Goal: Task Accomplishment & Management: Manage account settings

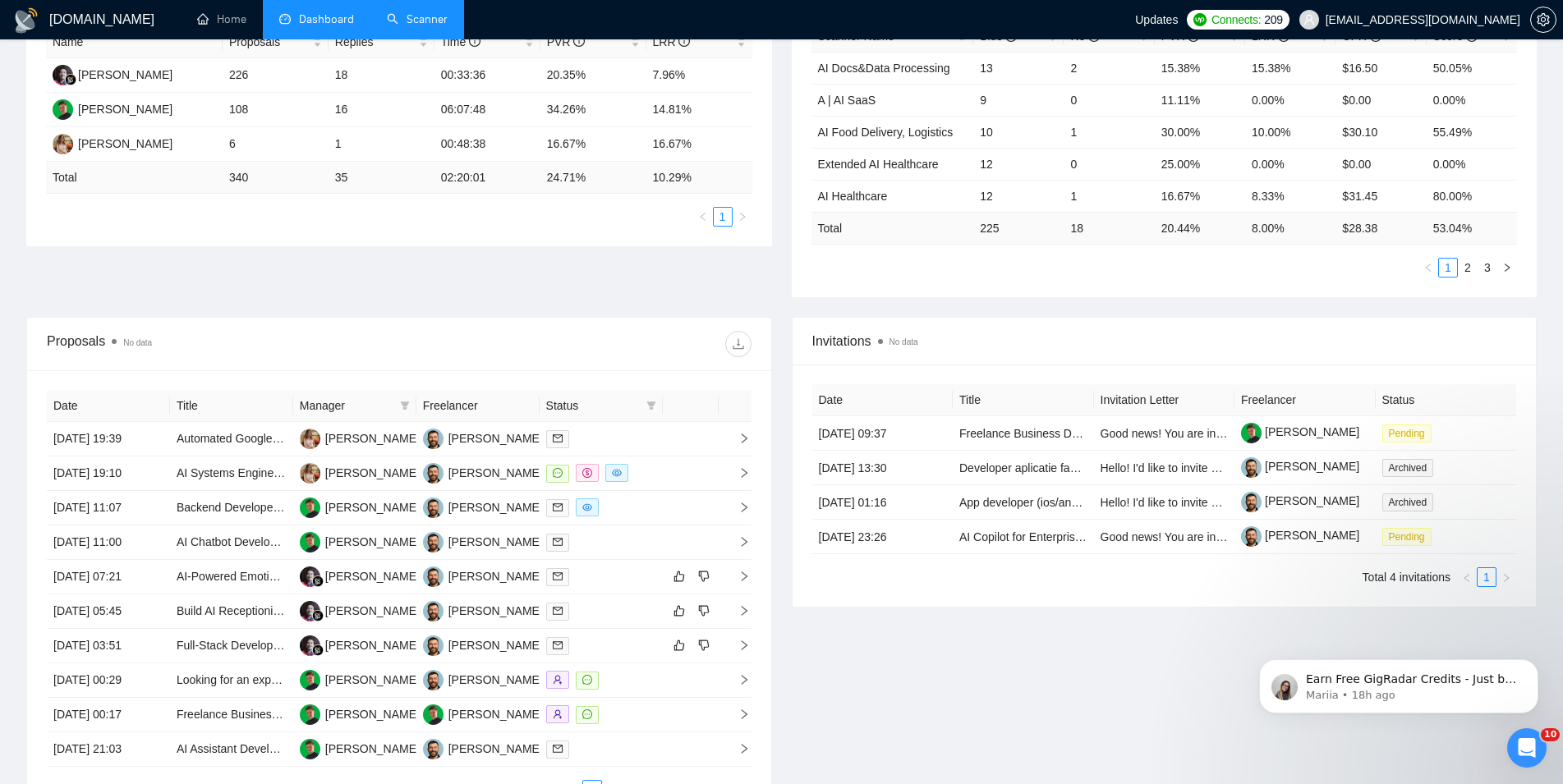
click at [448, 26] on link "Scanner" at bounding box center [417, 19] width 60 height 14
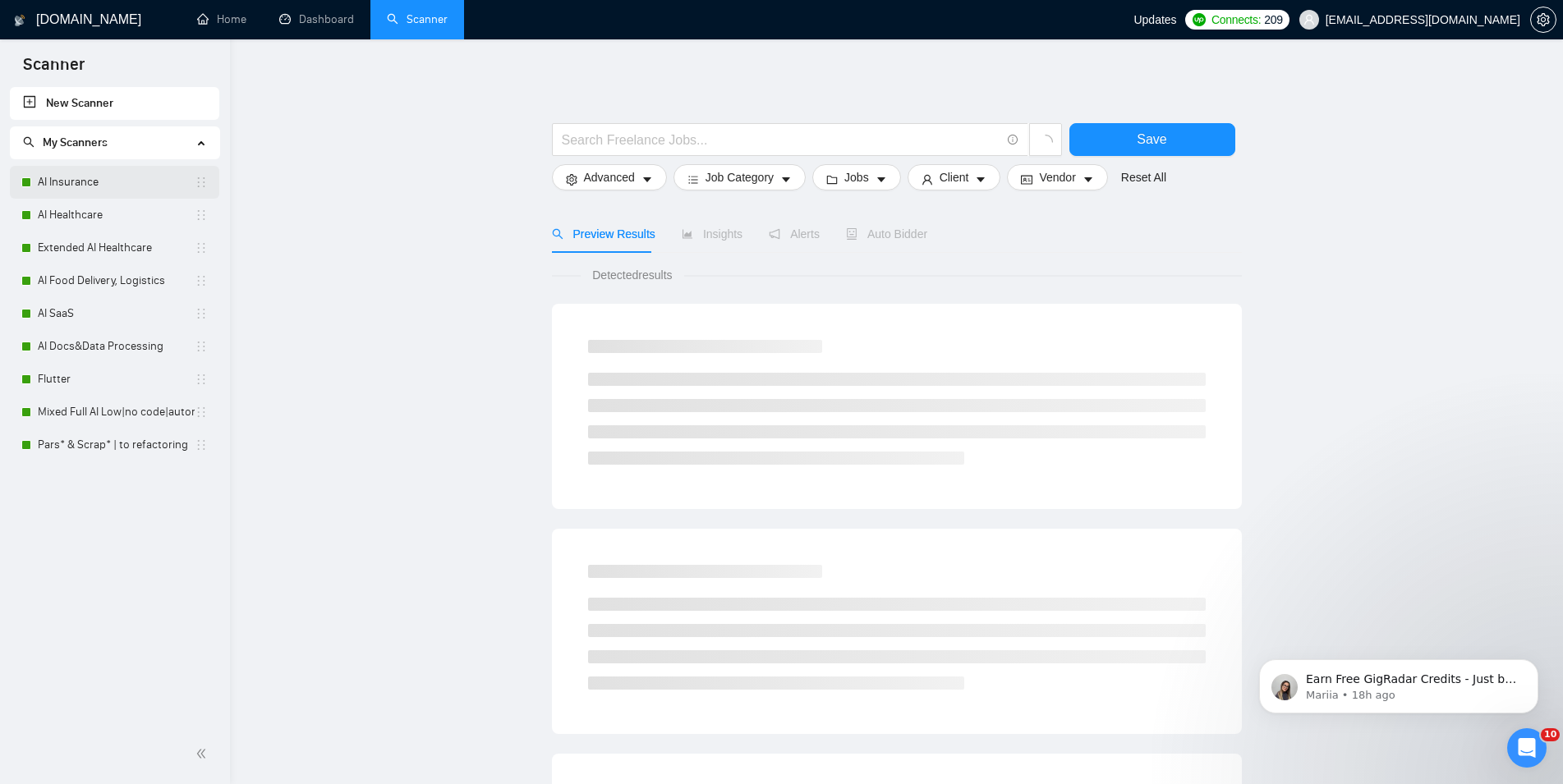
click at [157, 174] on link "AI Insurance" at bounding box center [116, 182] width 157 height 33
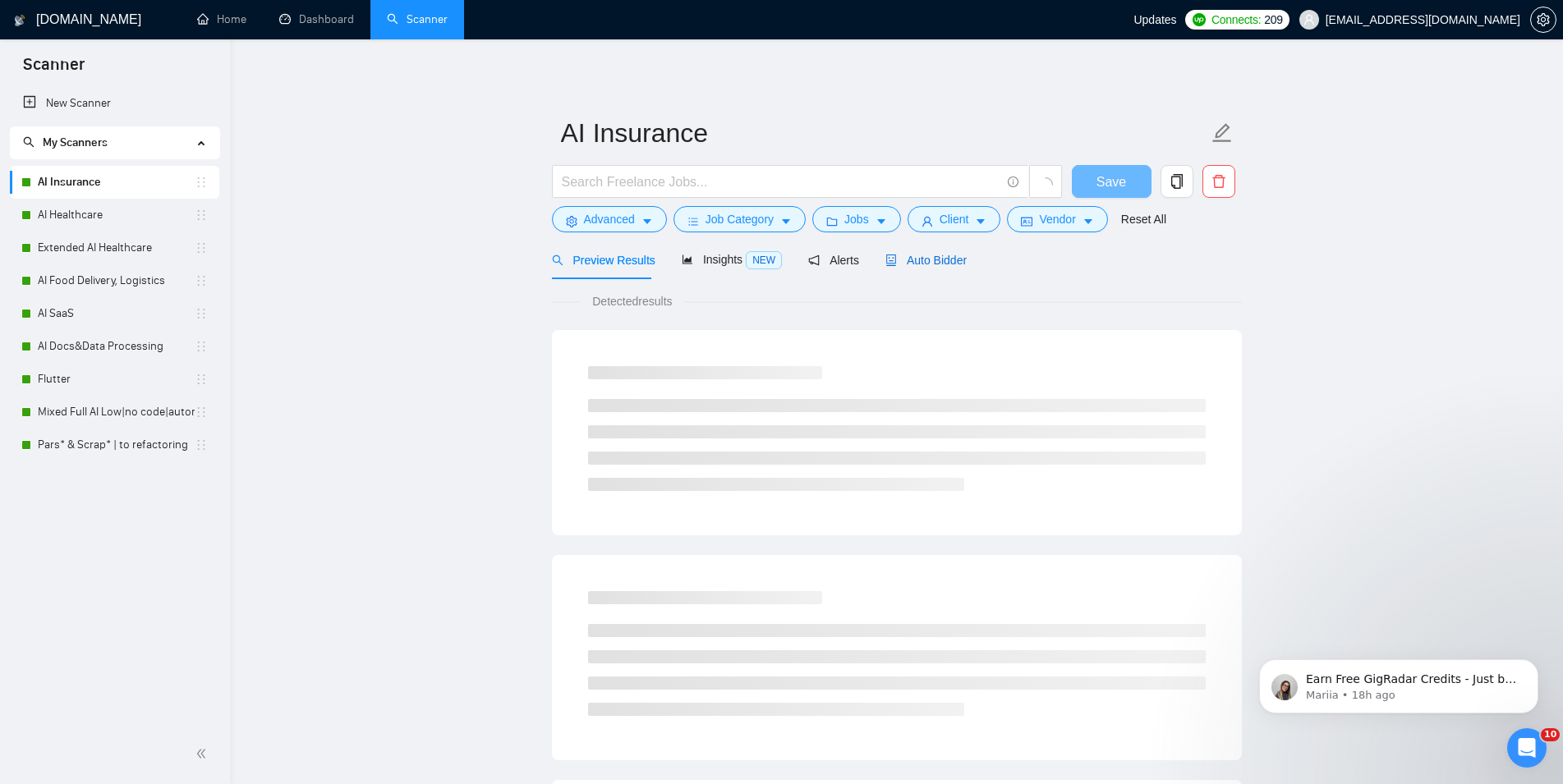
click at [928, 259] on span "Auto Bidder" at bounding box center [926, 260] width 81 height 13
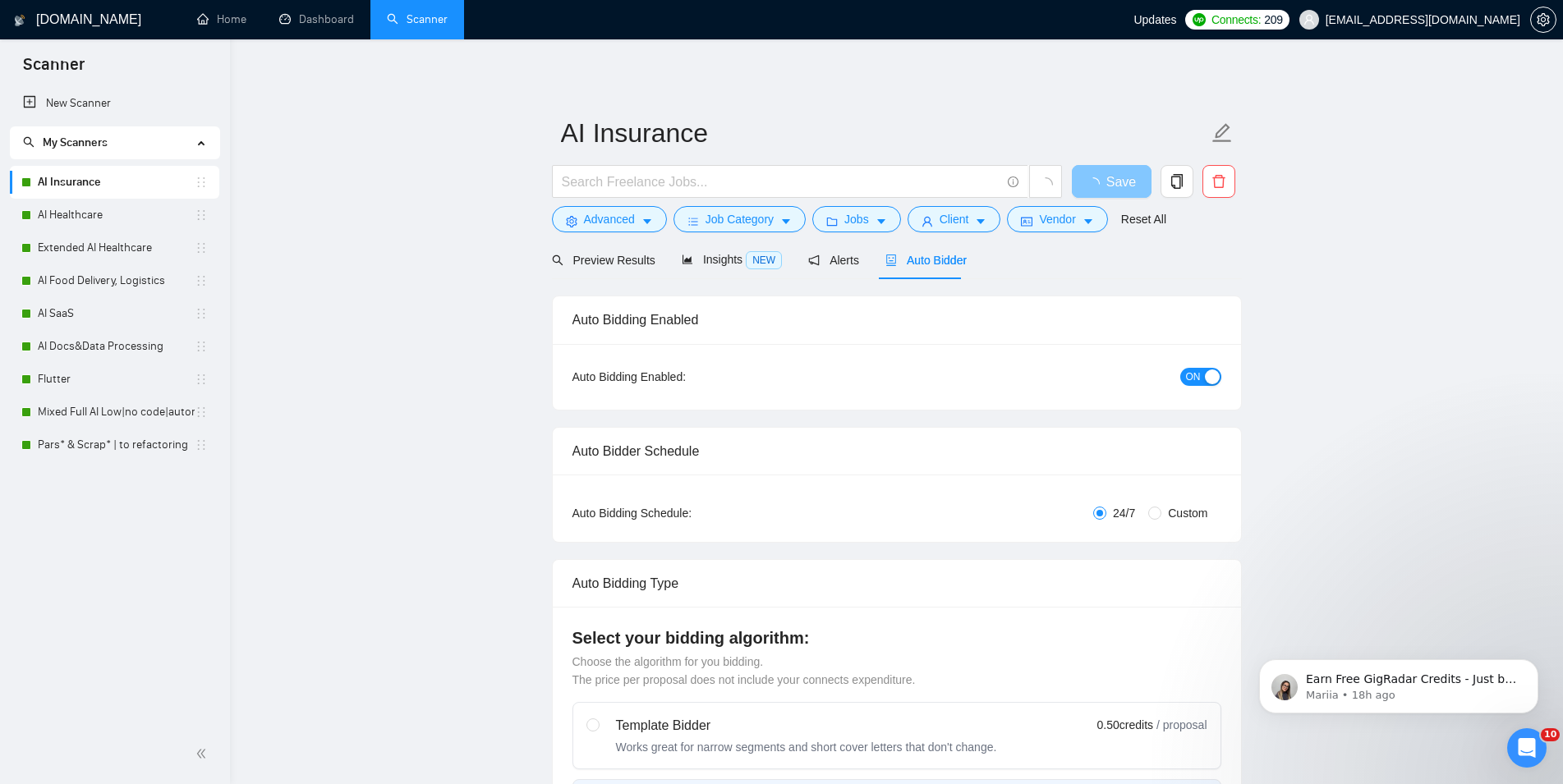
click at [1191, 372] on span "ON" at bounding box center [1193, 376] width 14 height 18
click at [1134, 168] on button "Save" at bounding box center [1111, 181] width 79 height 33
click at [78, 222] on link "AI Healthcare" at bounding box center [116, 215] width 157 height 33
click at [1107, 180] on span "Save" at bounding box center [1111, 181] width 30 height 20
click at [49, 213] on link "AI Healthcare" at bounding box center [116, 215] width 157 height 33
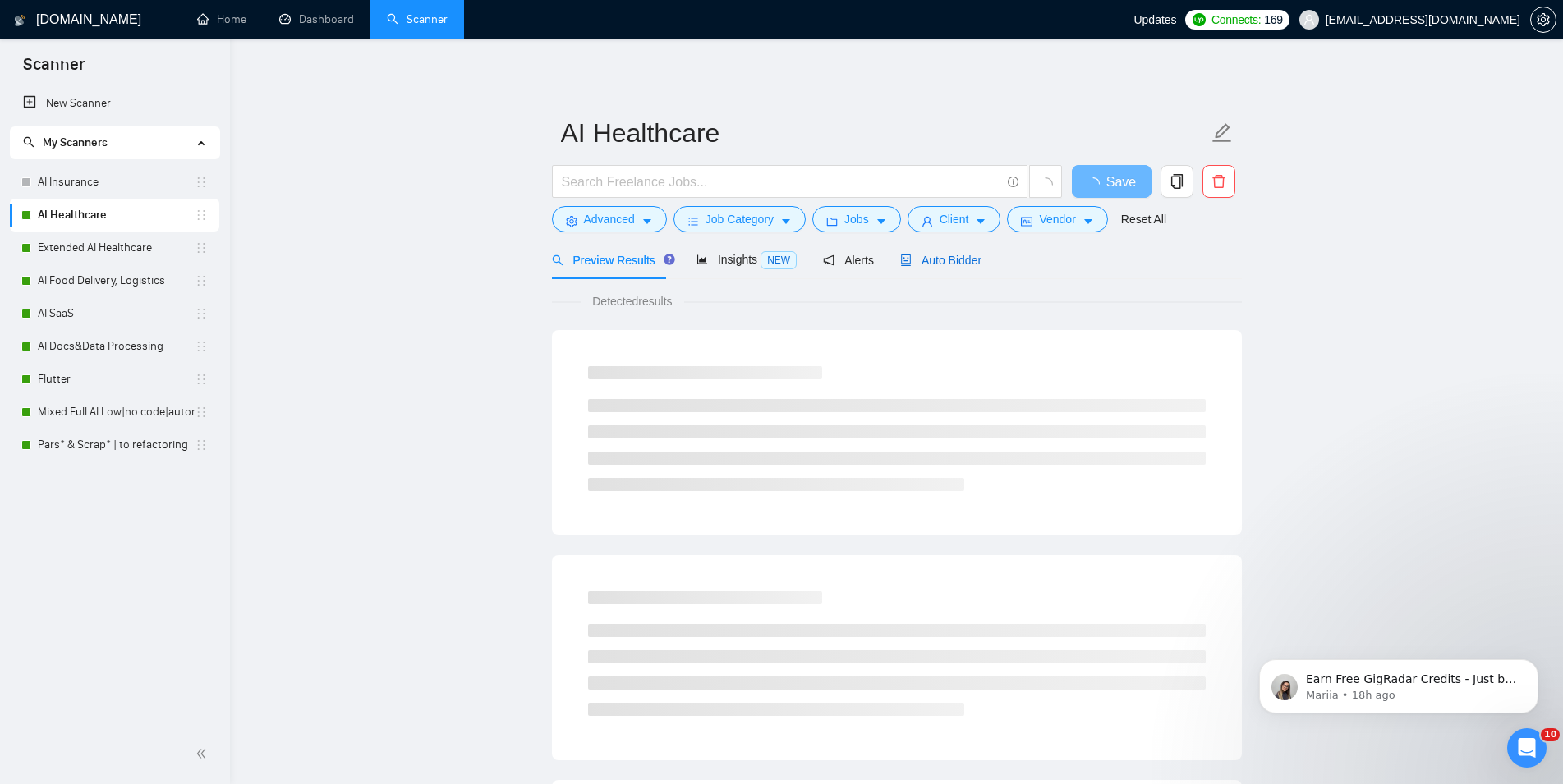
click at [933, 257] on span "Auto Bidder" at bounding box center [940, 260] width 81 height 13
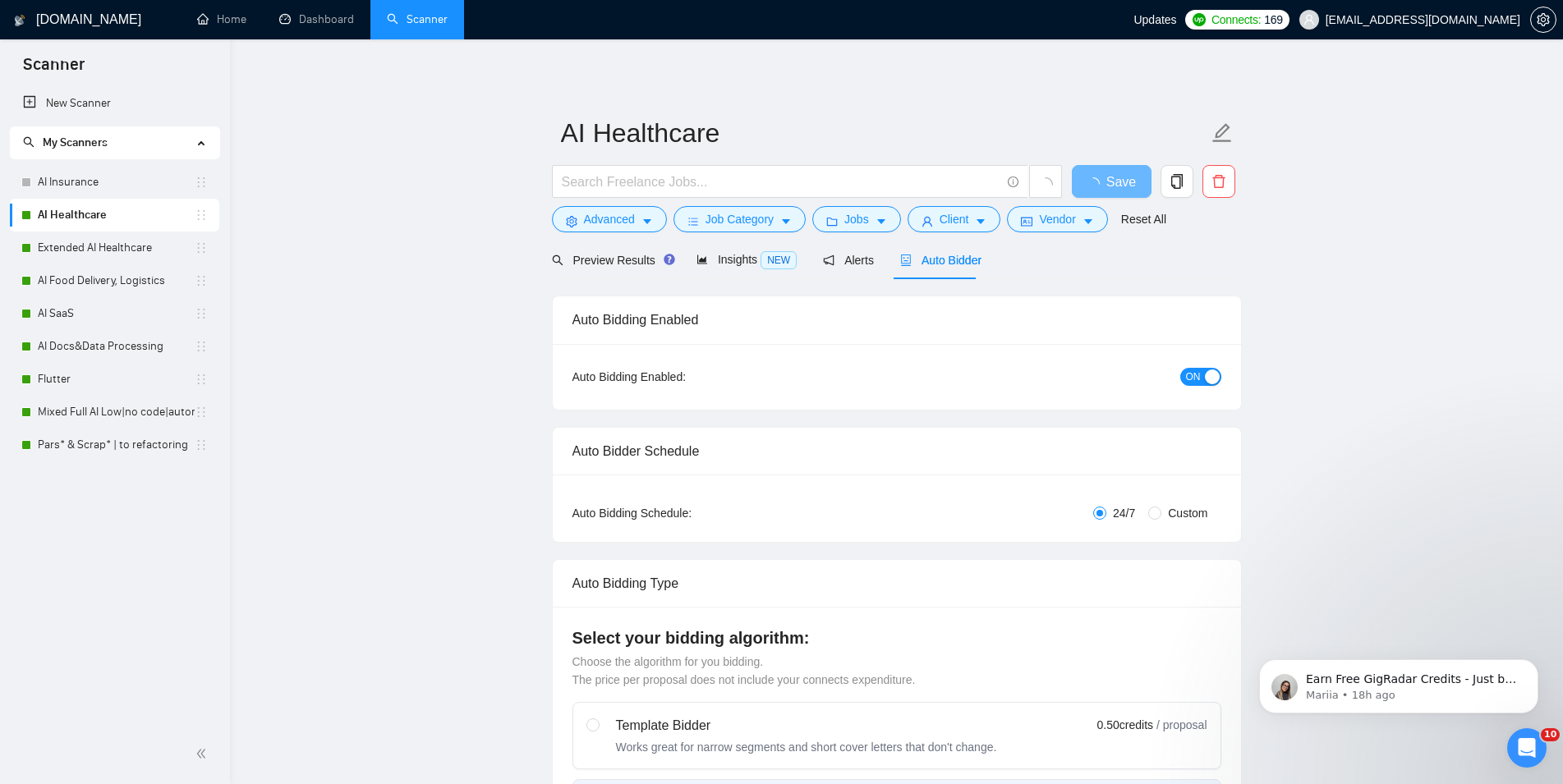
click at [1190, 372] on span "ON" at bounding box center [1193, 376] width 14 height 18
checkbox input "true"
click at [1100, 182] on span "Save" at bounding box center [1111, 181] width 30 height 20
checkbox input "false"
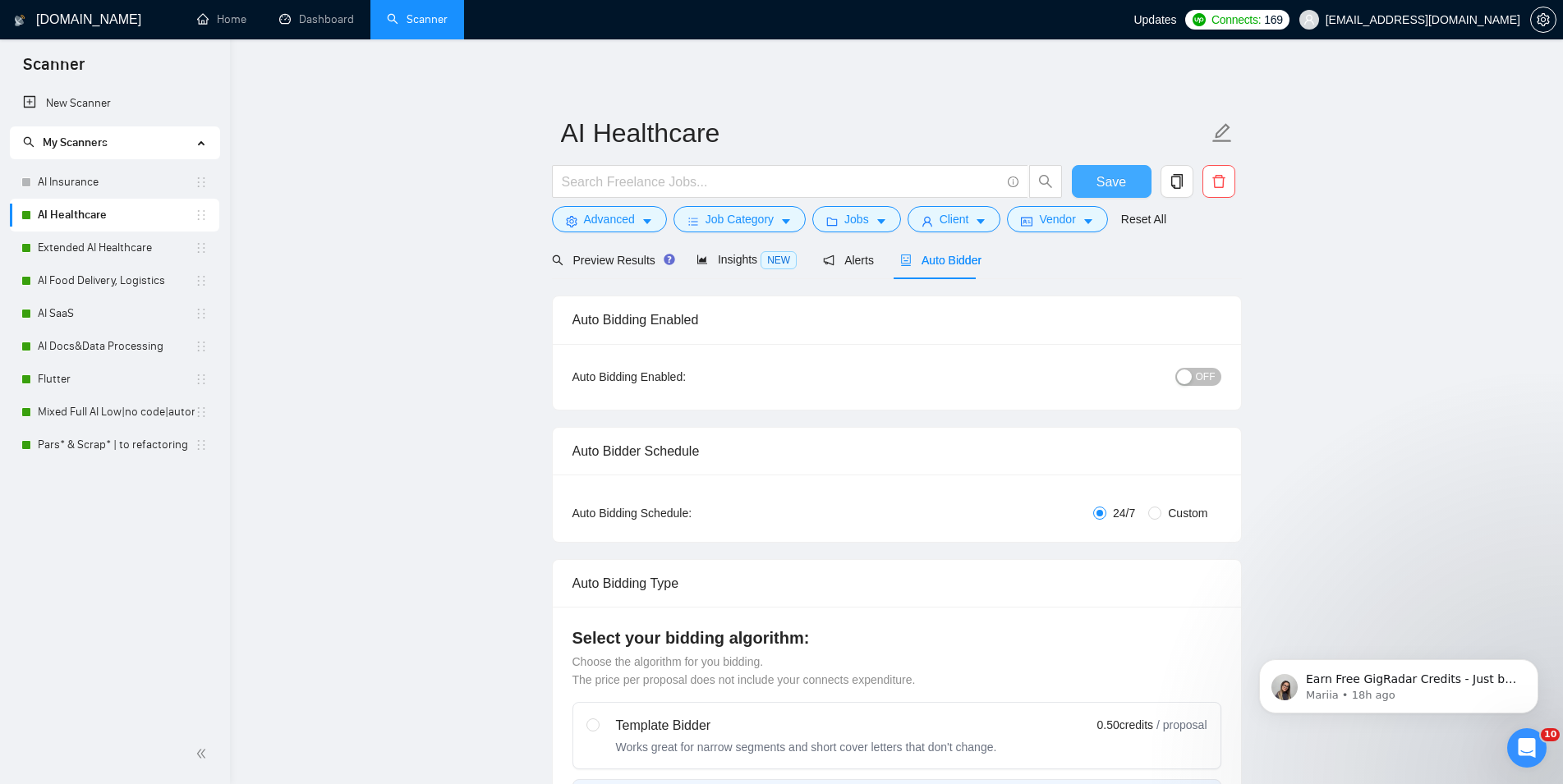
checkbox input "false"
click at [79, 246] on link "Extended AI Healthcare" at bounding box center [116, 248] width 157 height 33
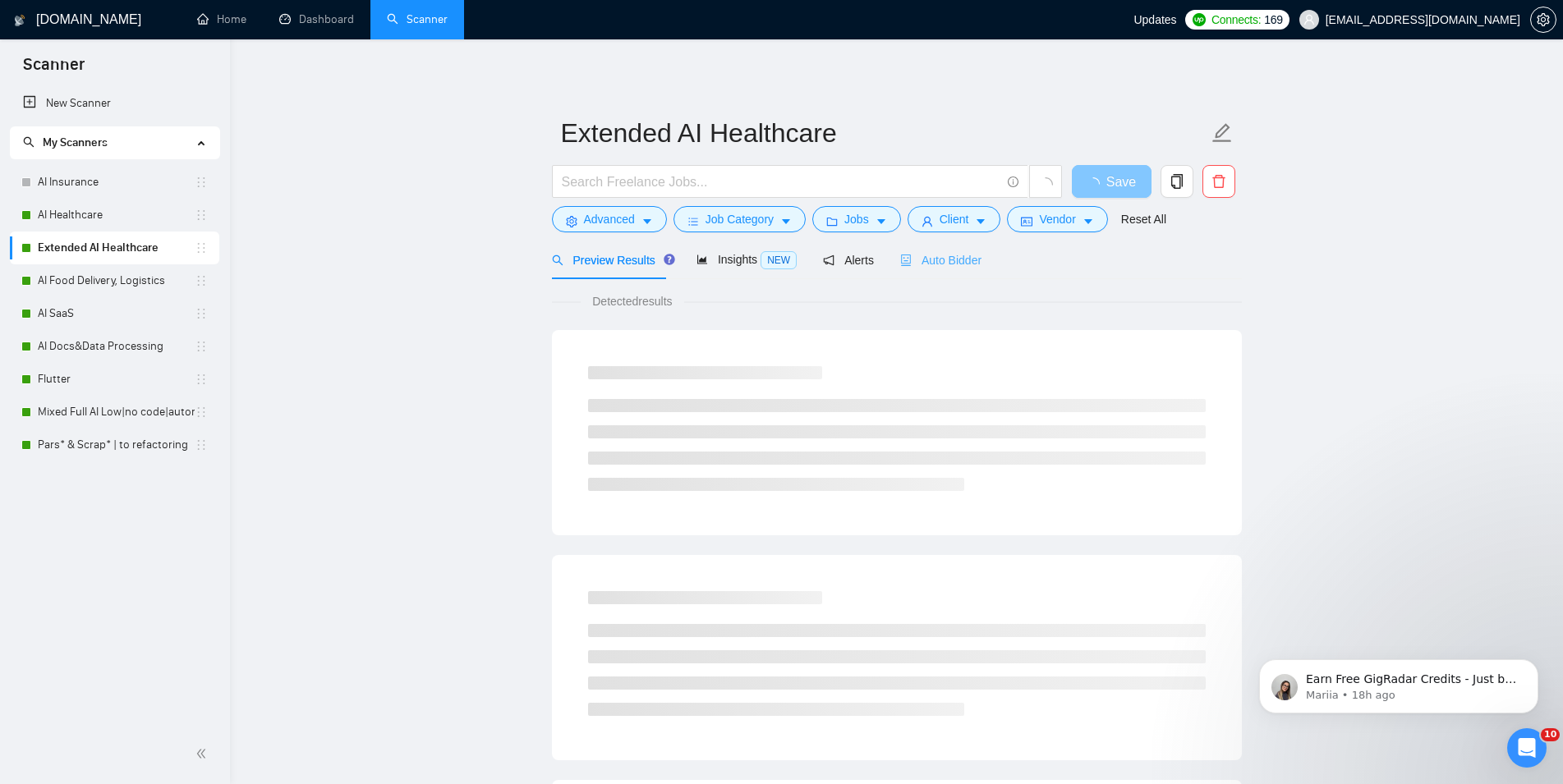
click at [925, 249] on div "Auto Bidder" at bounding box center [940, 259] width 81 height 38
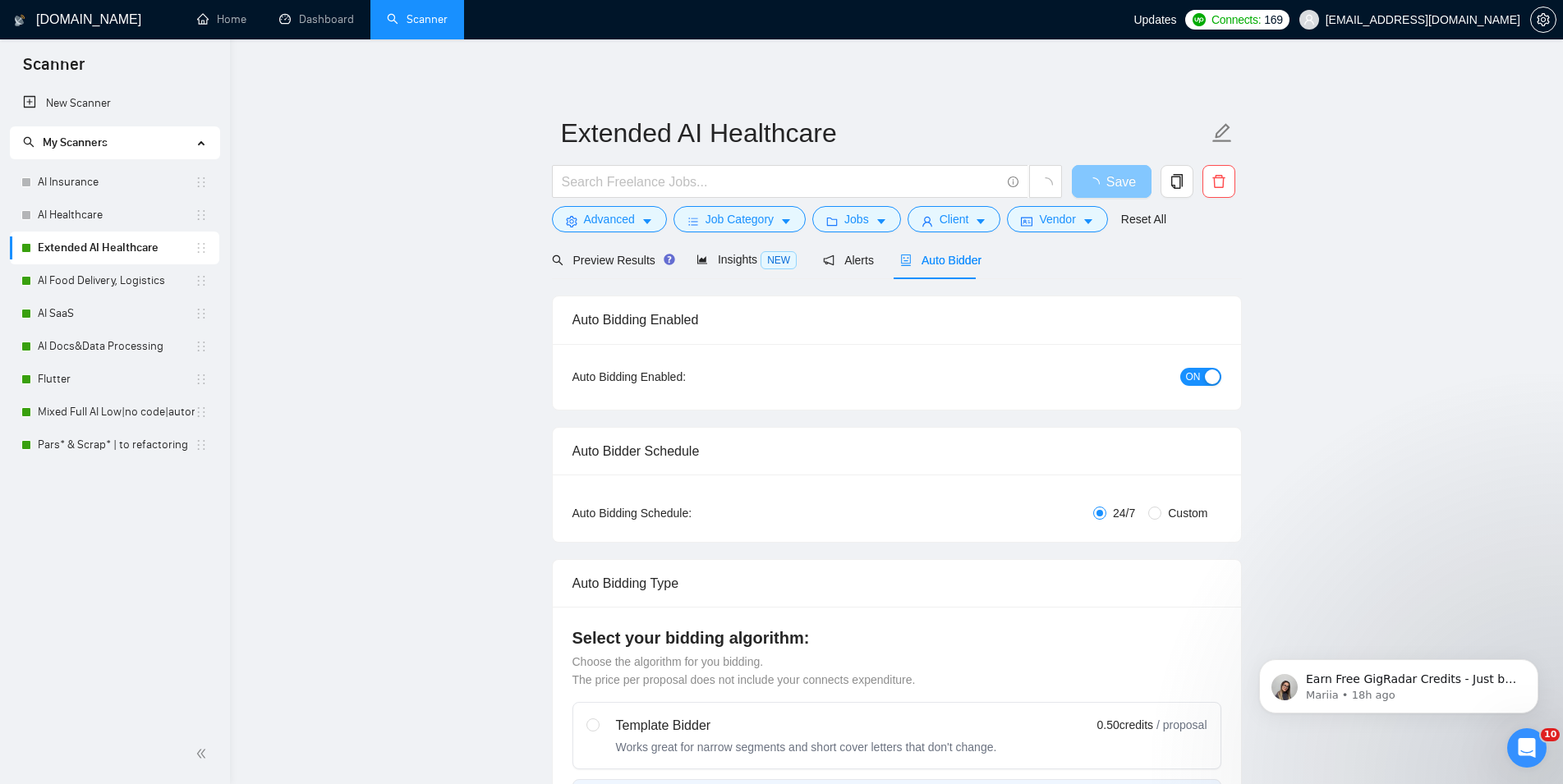
checkbox input "true"
click at [1204, 372] on button "ON" at bounding box center [1201, 376] width 41 height 18
click at [1131, 179] on button "Save" at bounding box center [1111, 181] width 79 height 33
click at [120, 281] on link "AI Food Delivery, Logistics" at bounding box center [116, 280] width 157 height 33
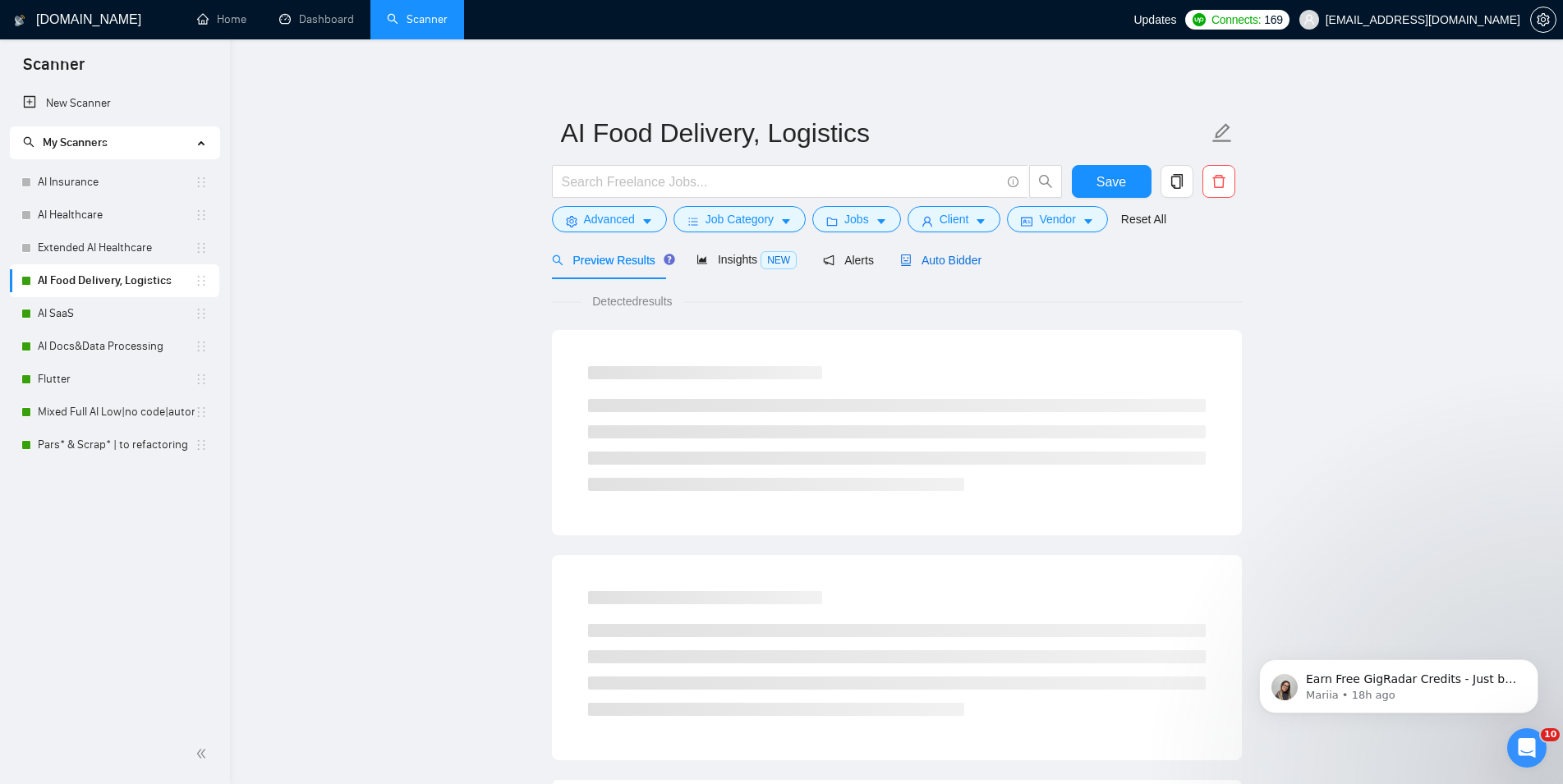
click at [945, 267] on span "Auto Bidder" at bounding box center [940, 260] width 81 height 13
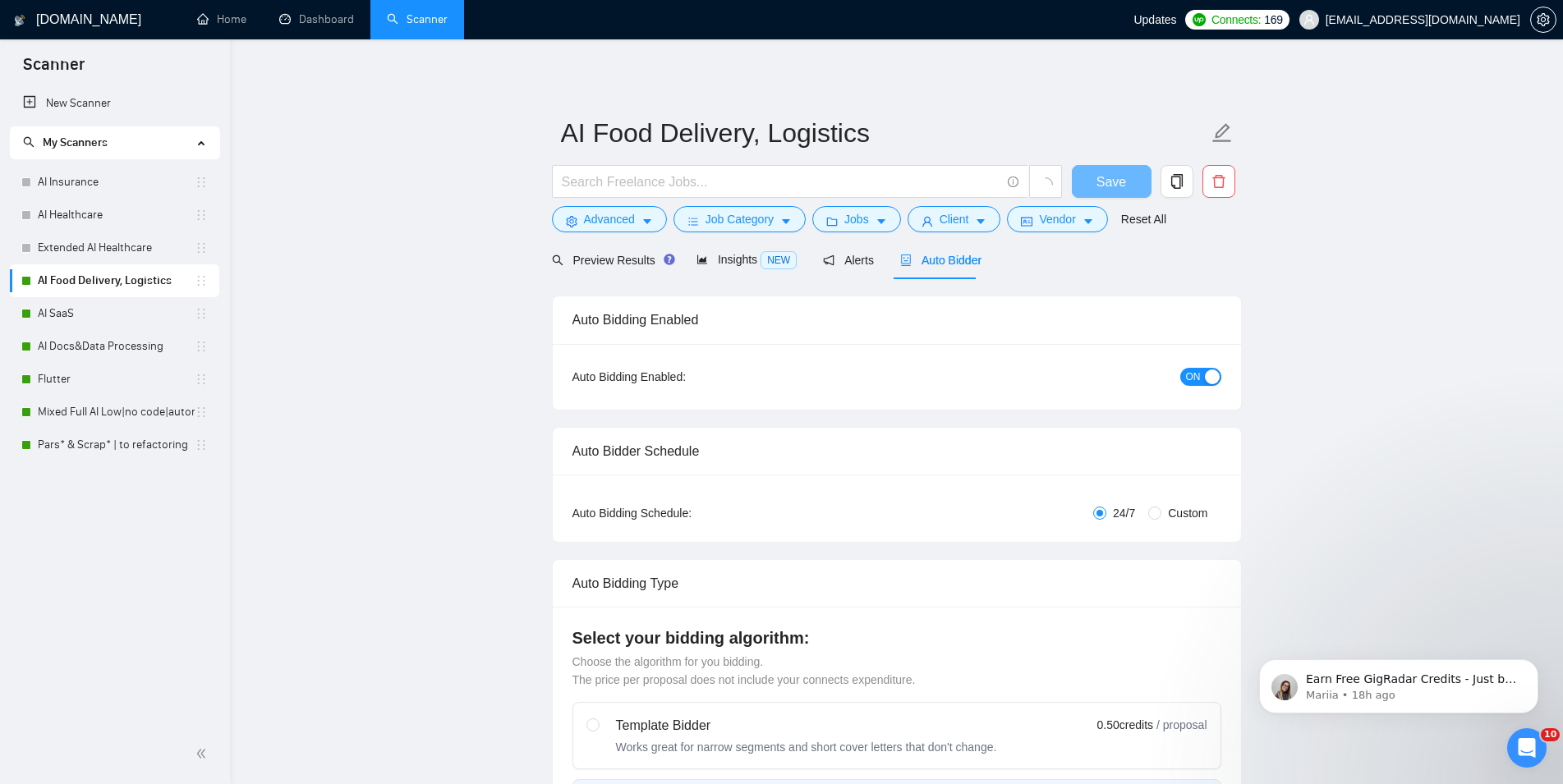
click at [1208, 380] on div "button" at bounding box center [1212, 376] width 14 height 14
checkbox input "true"
click at [1129, 181] on button "Save" at bounding box center [1111, 181] width 79 height 33
click at [98, 304] on link "AI SaaS" at bounding box center [116, 314] width 157 height 33
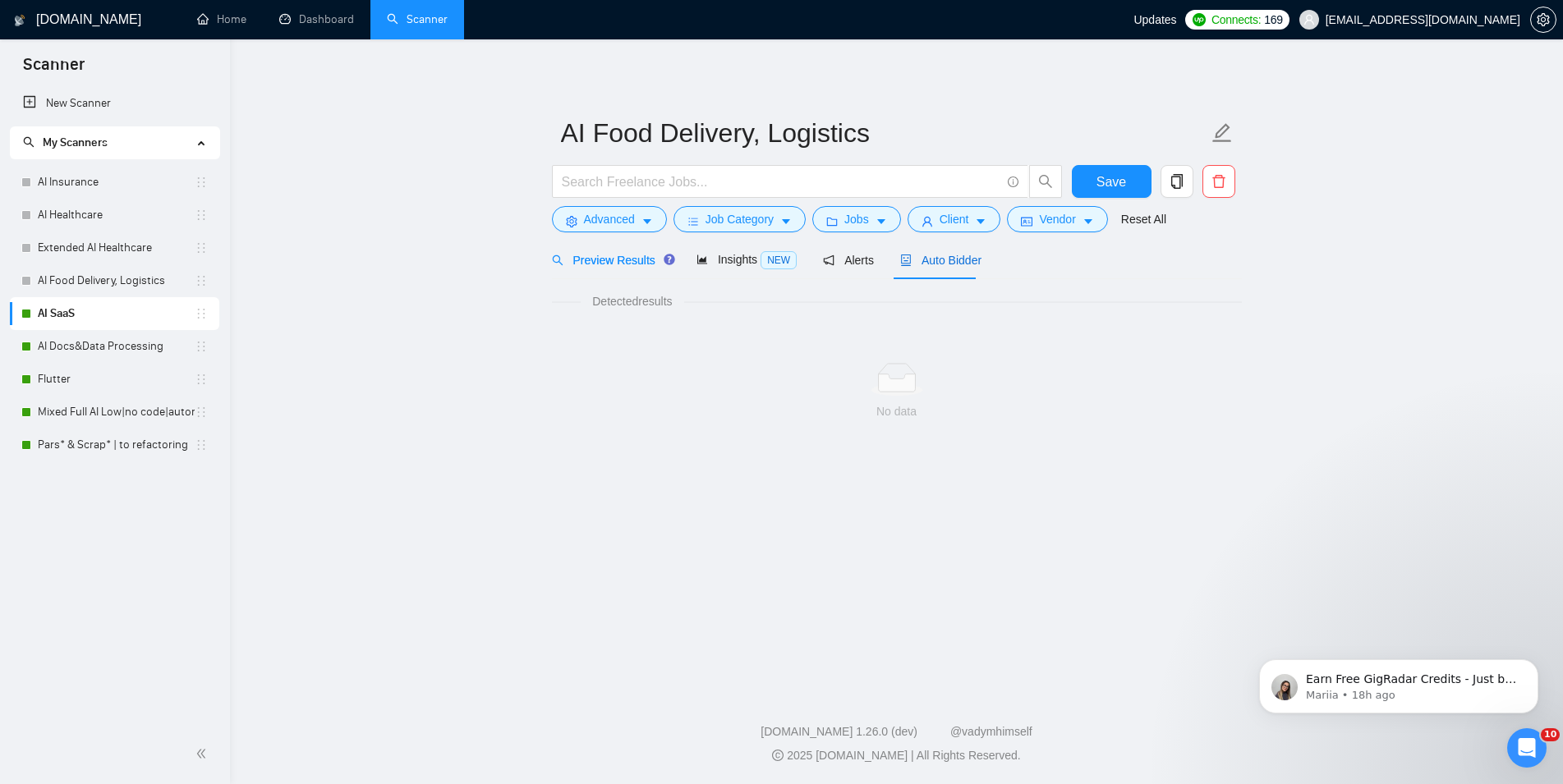
click at [945, 264] on span "Auto Bidder" at bounding box center [940, 260] width 81 height 13
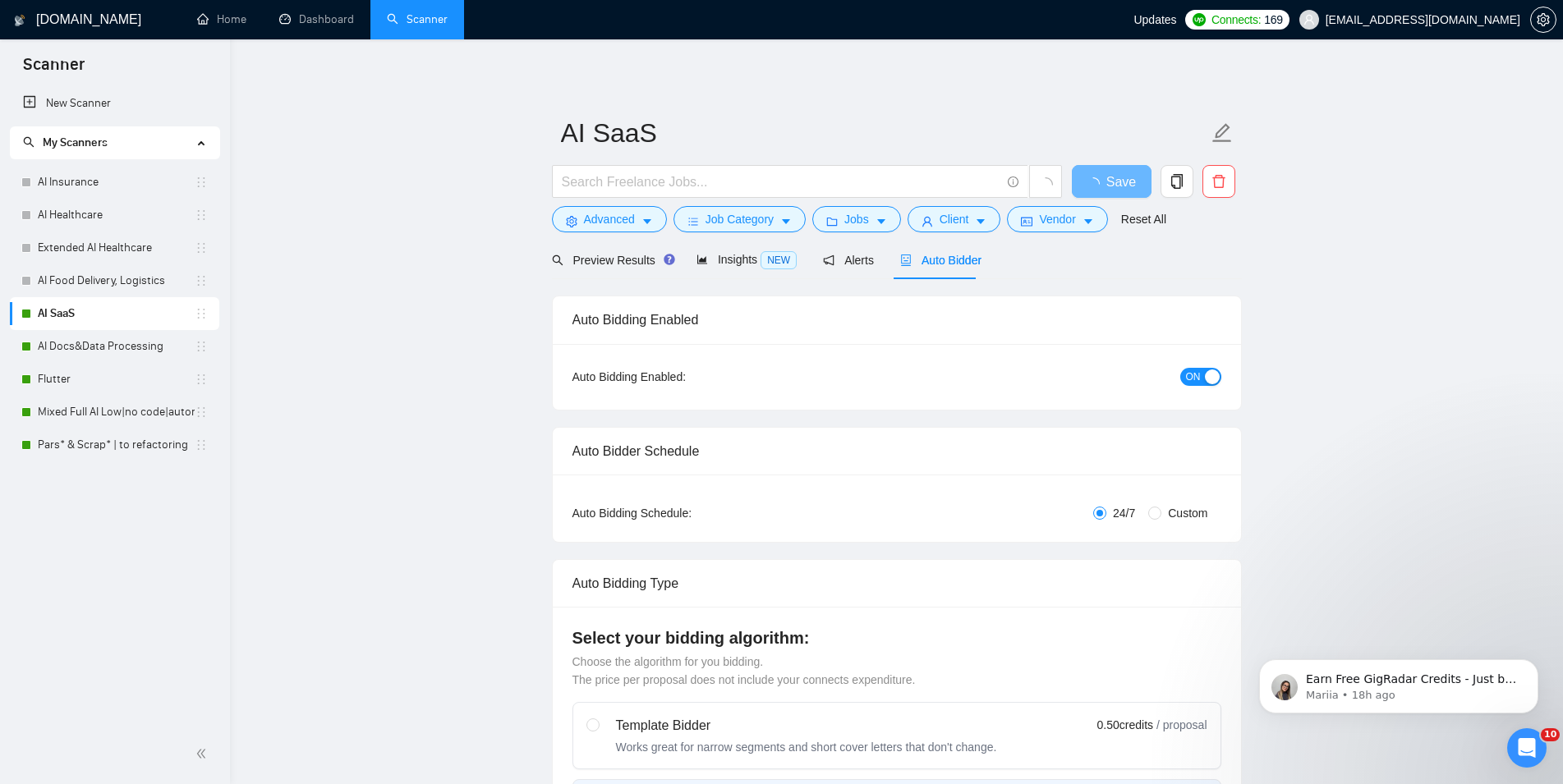
click at [1188, 367] on div "ON" at bounding box center [1113, 376] width 216 height 19
click at [1097, 171] on button "Save" at bounding box center [1111, 181] width 79 height 33
click at [1202, 376] on button "ON" at bounding box center [1201, 376] width 41 height 18
click at [1116, 174] on span "Save" at bounding box center [1111, 181] width 30 height 20
click at [133, 353] on link "AI Docs&Data Processing" at bounding box center [116, 347] width 157 height 33
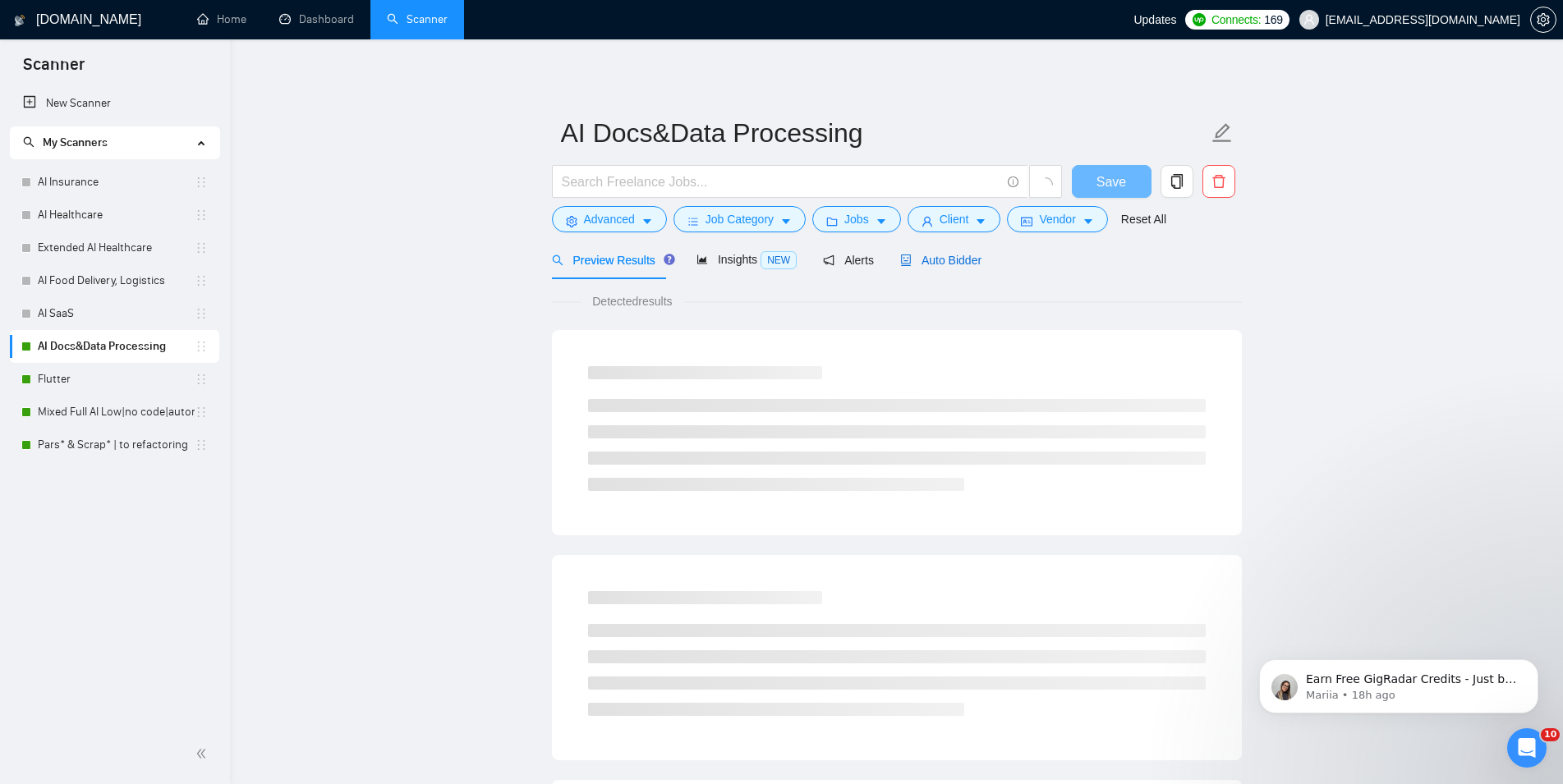
click at [942, 260] on span "Auto Bidder" at bounding box center [940, 260] width 81 height 13
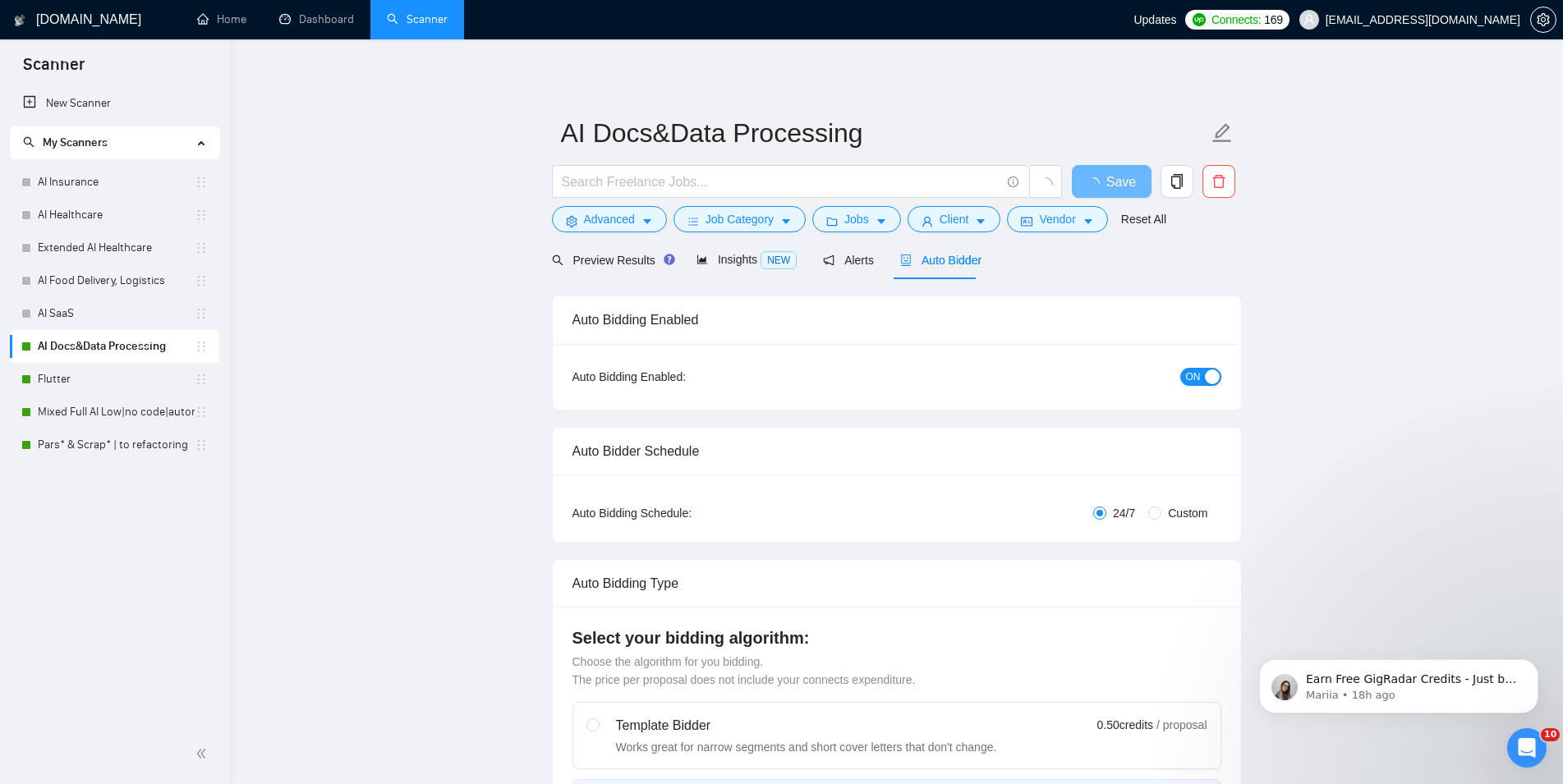
click at [1201, 384] on button "ON" at bounding box center [1201, 376] width 41 height 18
click at [1118, 180] on span "Save" at bounding box center [1111, 181] width 30 height 20
click at [128, 394] on link "Flutter" at bounding box center [116, 379] width 157 height 33
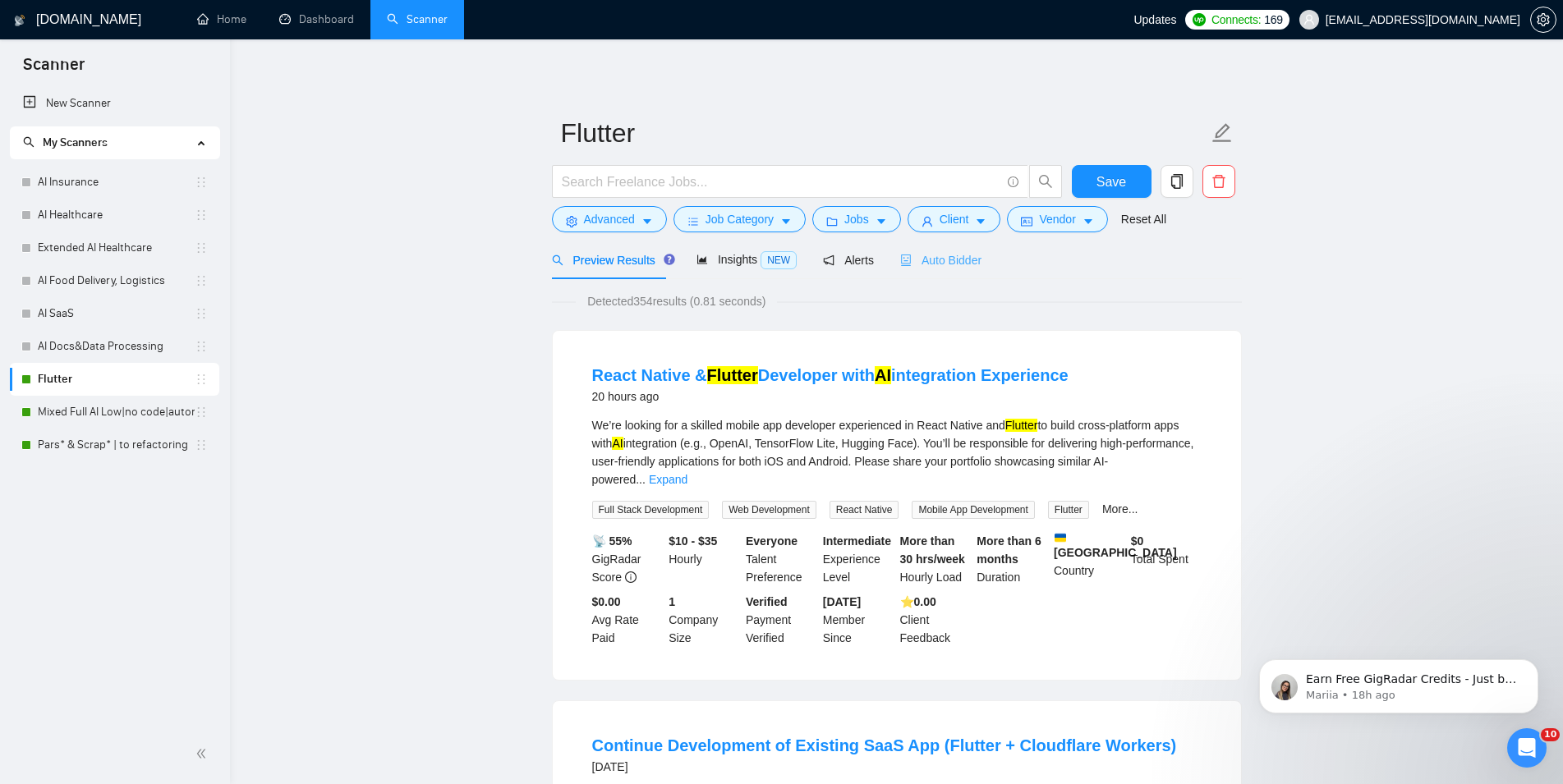
click at [958, 274] on div "Auto Bidder" at bounding box center [940, 259] width 81 height 38
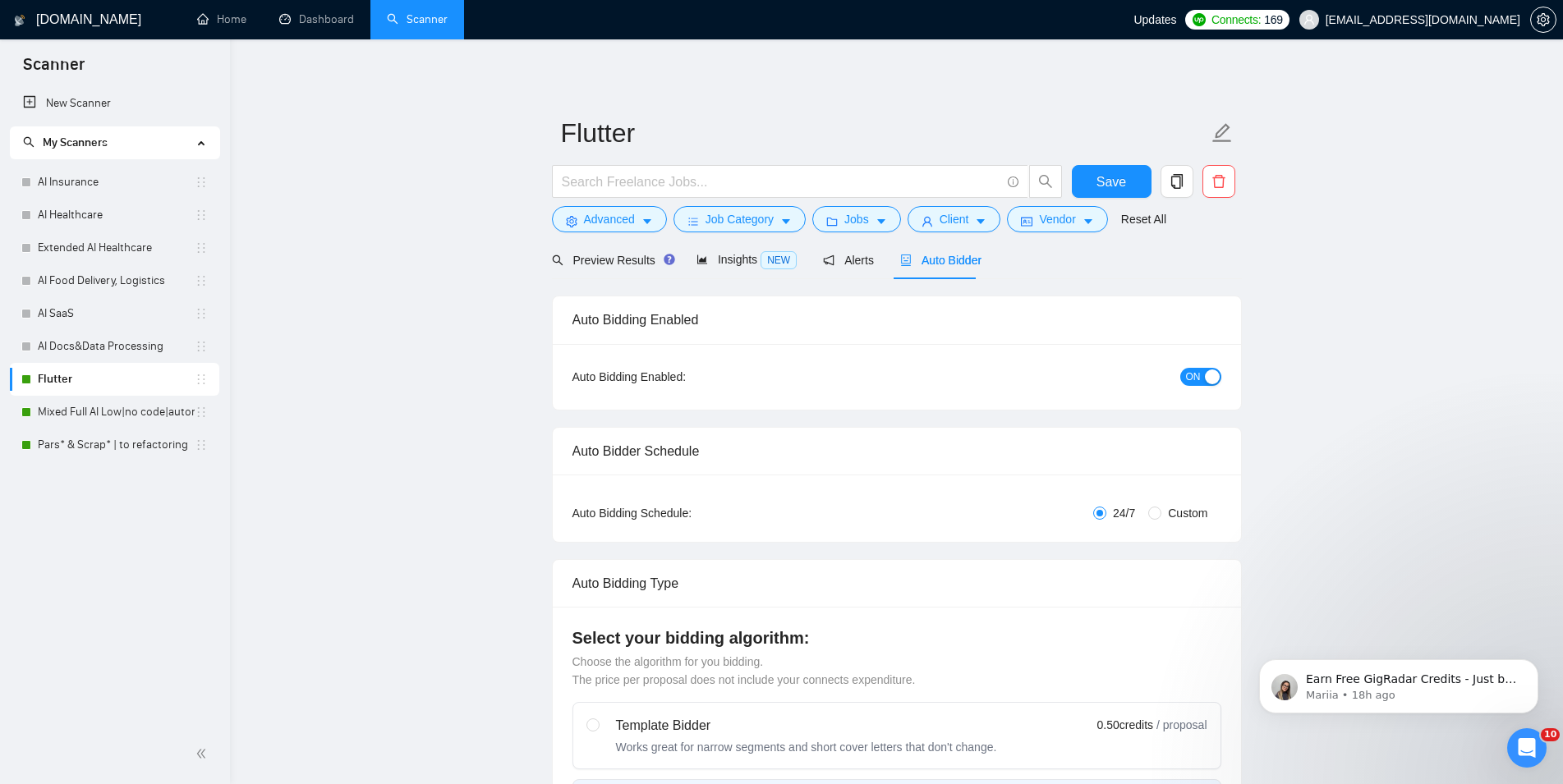
click at [1197, 373] on span "ON" at bounding box center [1193, 376] width 14 height 18
click at [1126, 179] on button "Save" at bounding box center [1111, 181] width 79 height 33
click at [67, 401] on link "Mixed Full AI Low|no code|automations" at bounding box center [116, 412] width 157 height 33
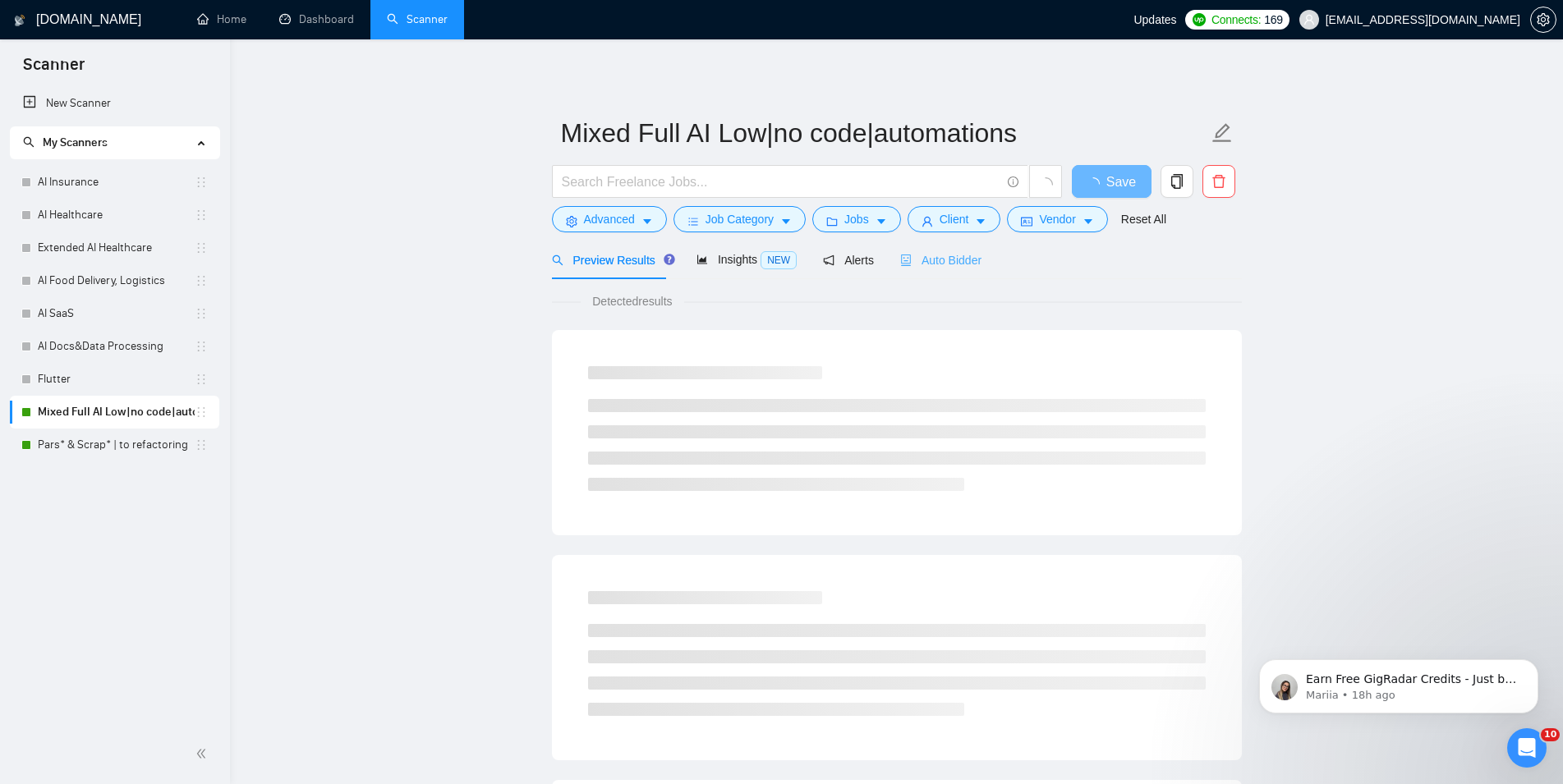
click at [940, 271] on div "Auto Bidder" at bounding box center [940, 259] width 81 height 38
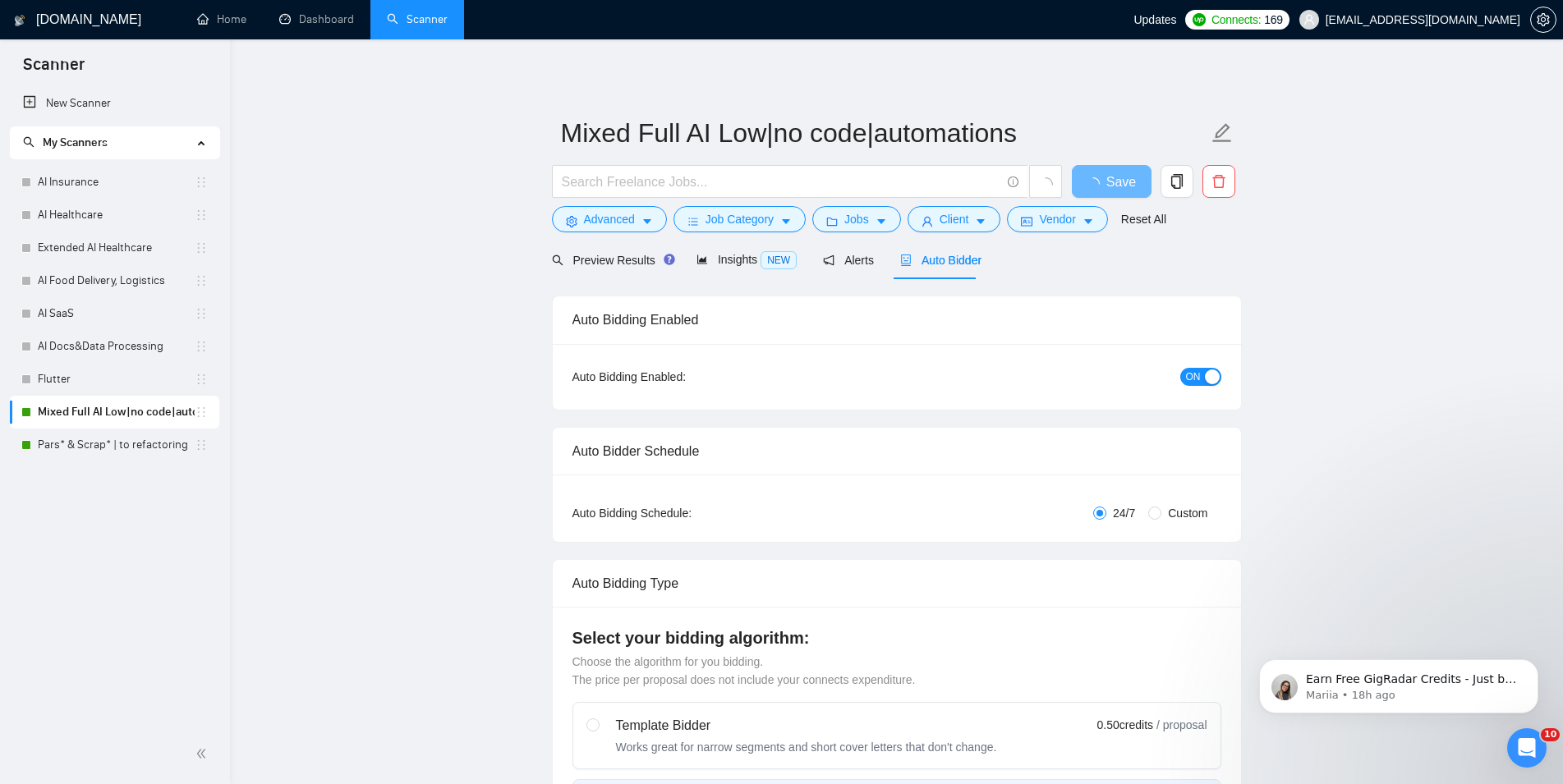
click at [1203, 372] on button "ON" at bounding box center [1201, 376] width 41 height 18
checkbox input "true"
click at [1126, 169] on button "Save" at bounding box center [1111, 181] width 79 height 33
click at [50, 434] on link "Pars* & Scrap* | to refactoring" at bounding box center [116, 445] width 157 height 33
checkbox input "true"
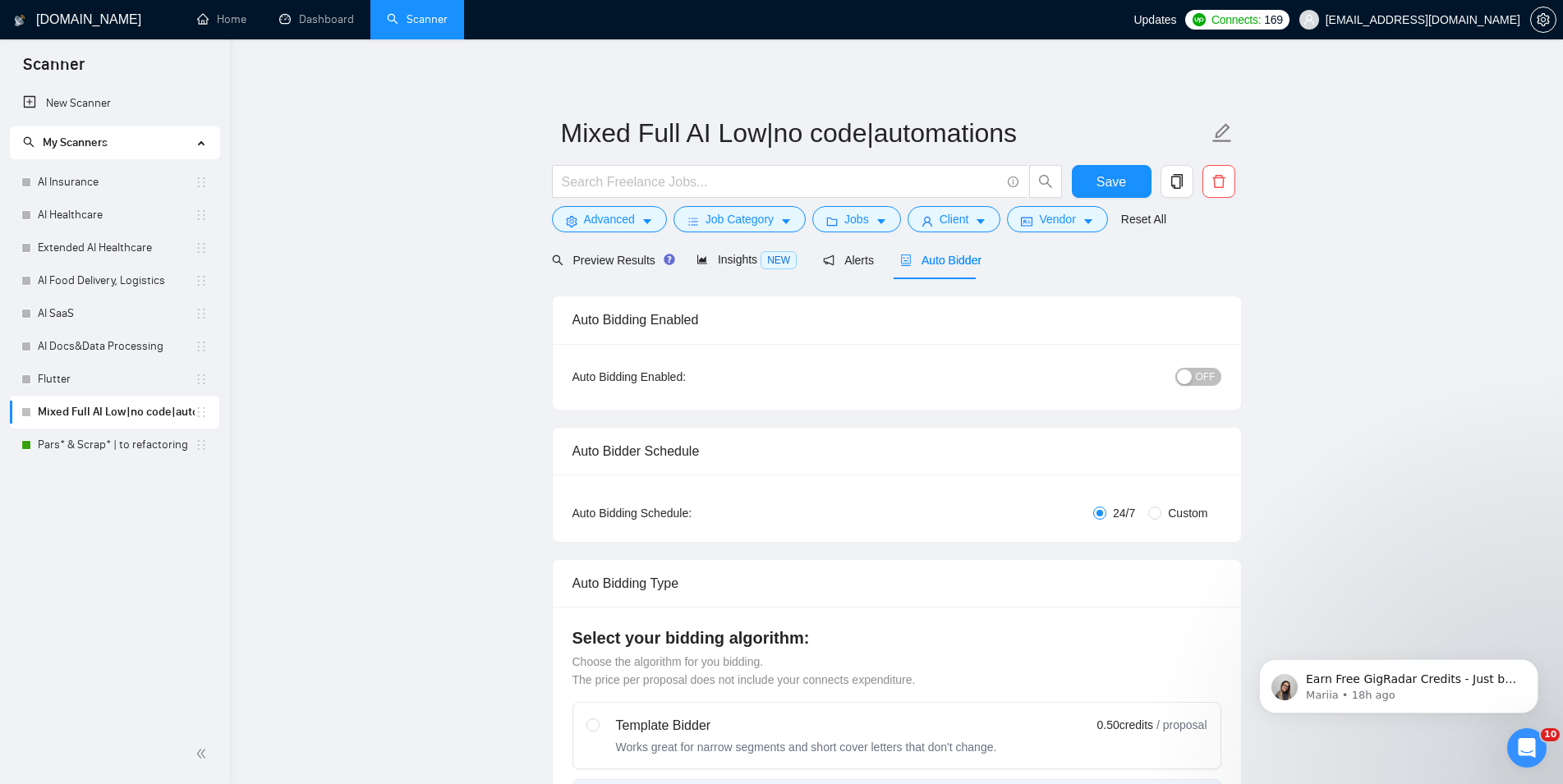
click at [924, 270] on div "Auto Bidder" at bounding box center [940, 259] width 81 height 38
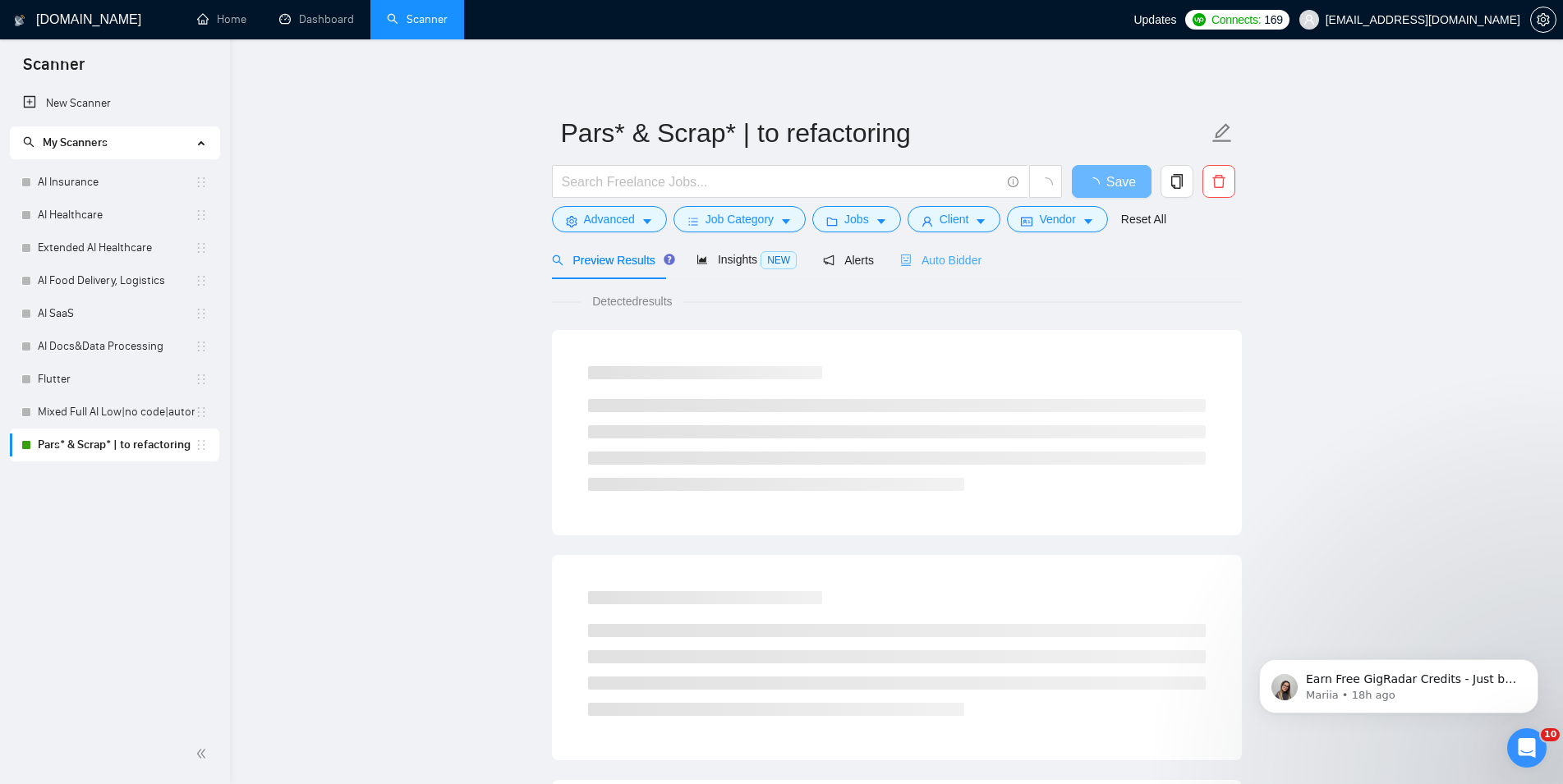
click at [924, 270] on div "Auto Bidder" at bounding box center [940, 259] width 81 height 38
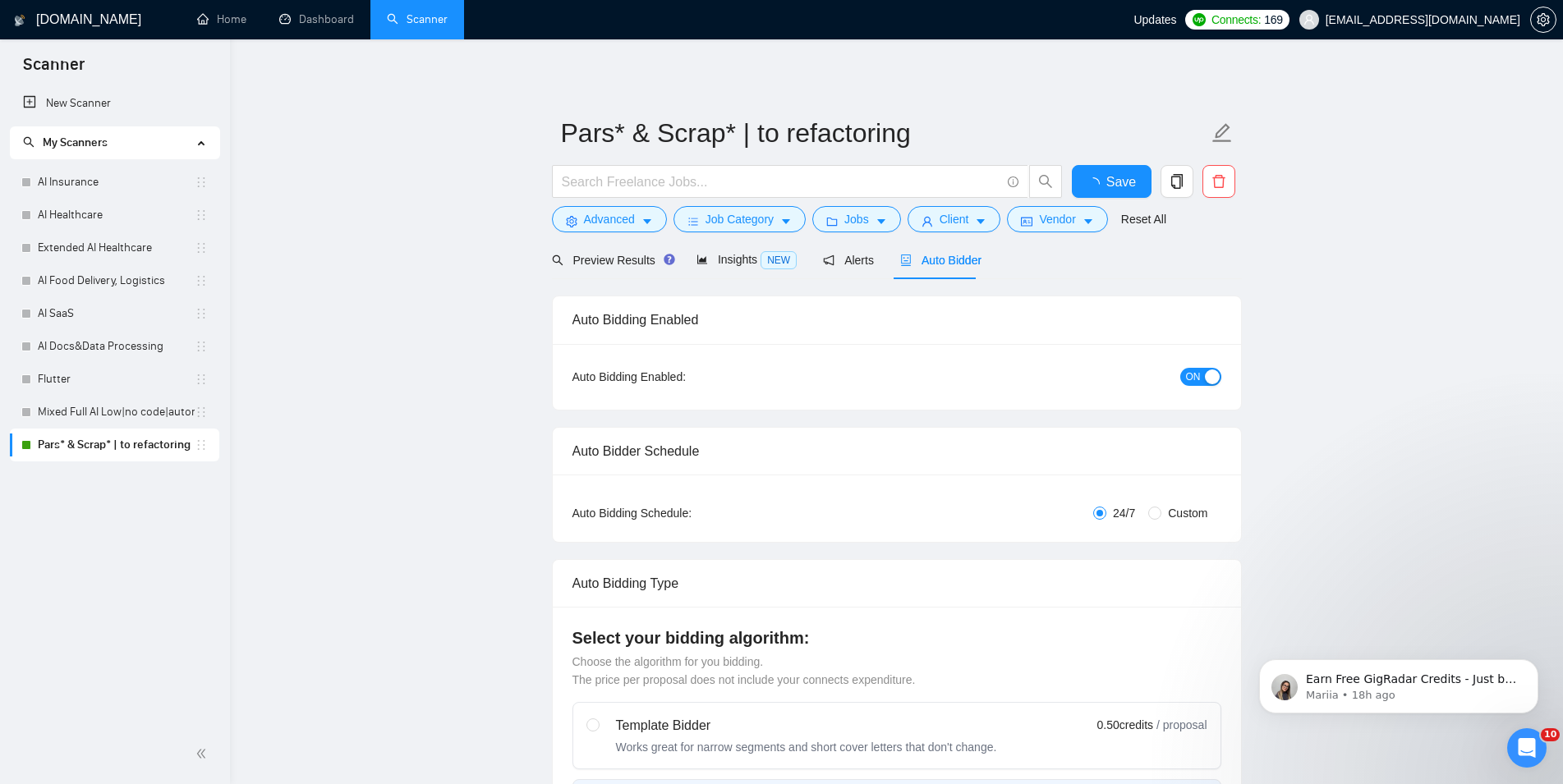
click at [1215, 381] on div "button" at bounding box center [1212, 376] width 14 height 14
click at [1108, 187] on span "Save" at bounding box center [1111, 181] width 30 height 20
click at [305, 17] on link "Dashboard" at bounding box center [317, 19] width 75 height 14
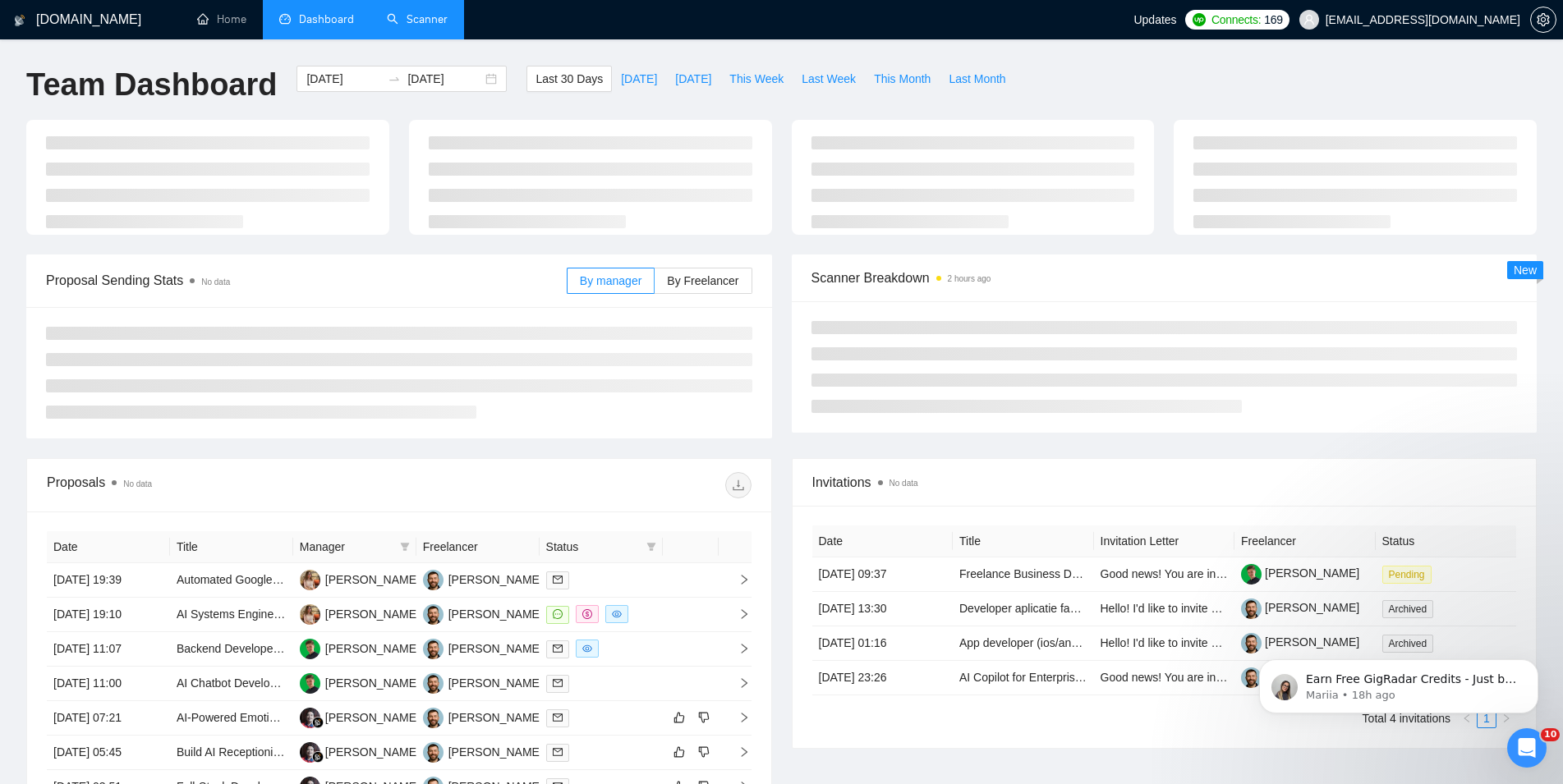
type input "[DATE]"
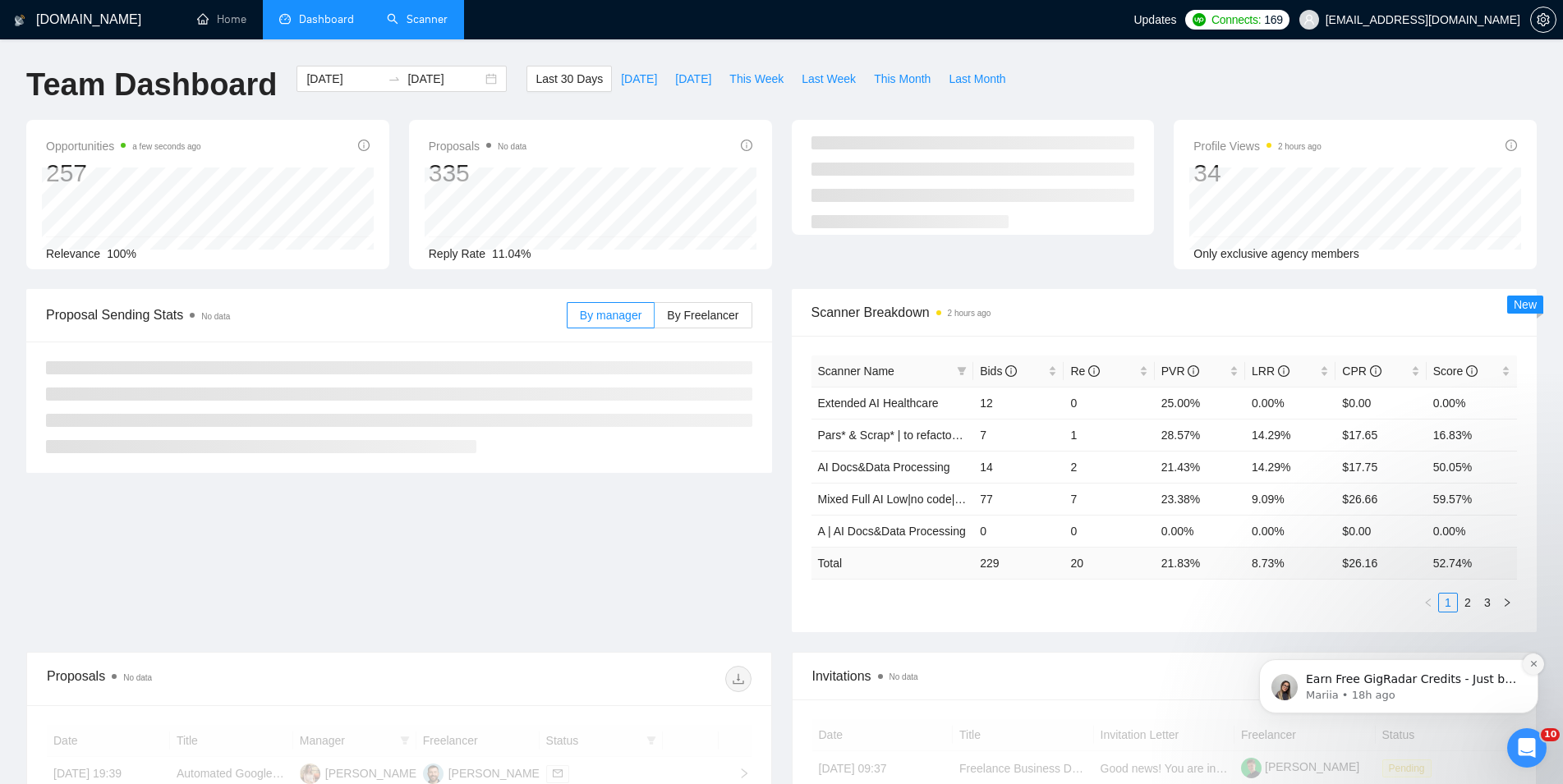
click at [1532, 661] on icon "Dismiss notification" at bounding box center [1533, 663] width 9 height 9
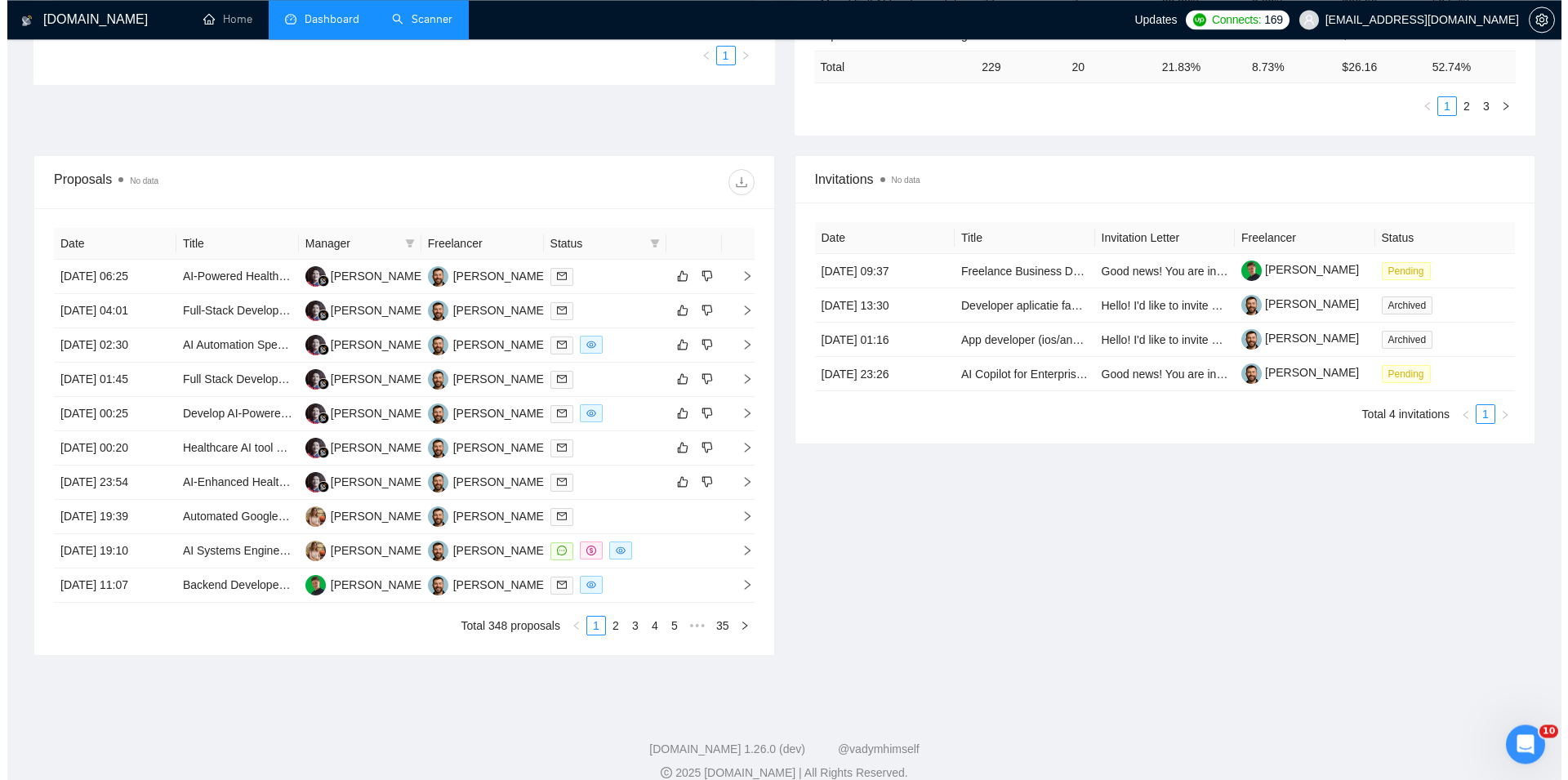
scroll to position [500, 0]
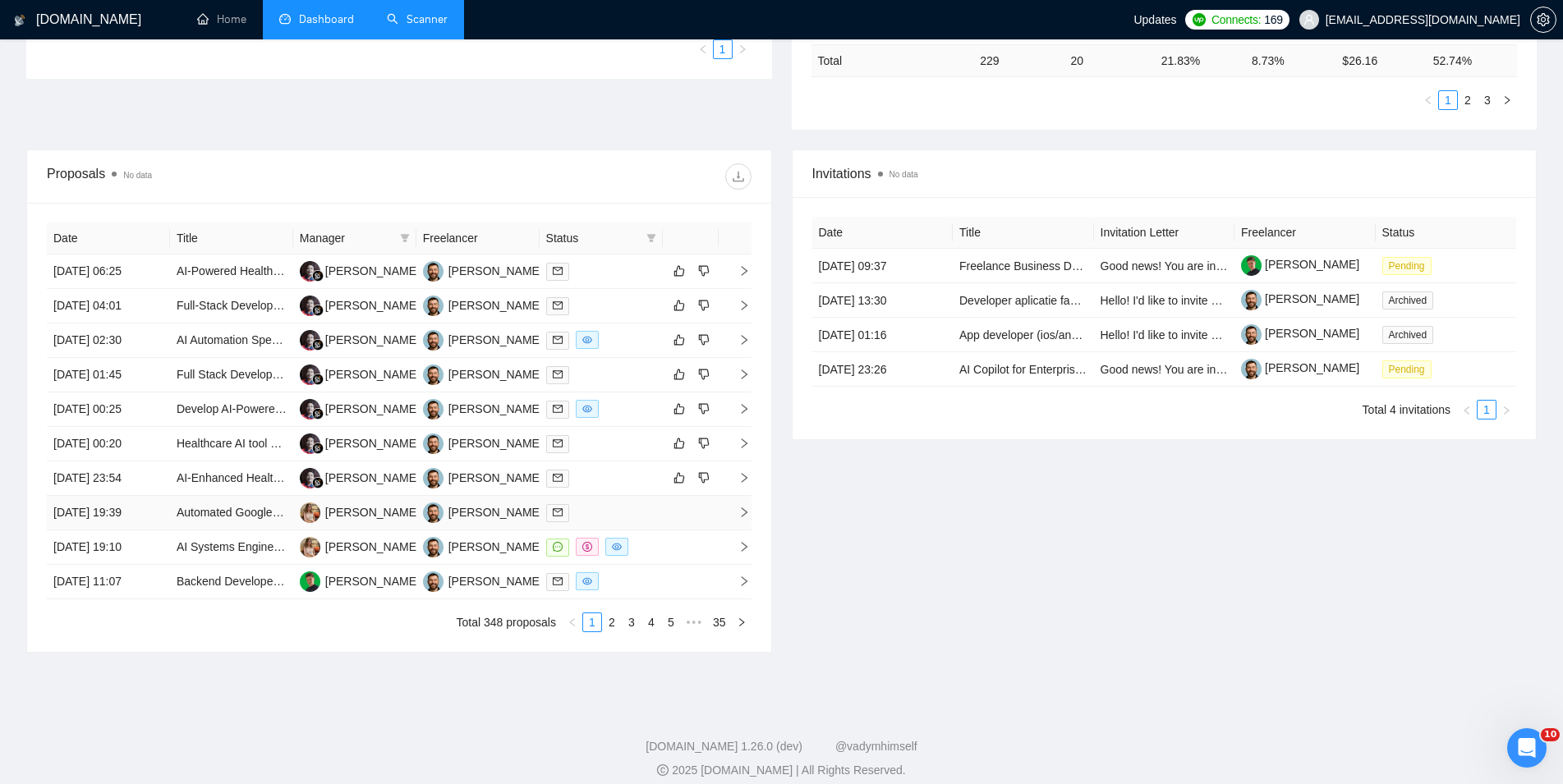
click at [156, 518] on td "[DATE] 19:39" at bounding box center [108, 513] width 124 height 34
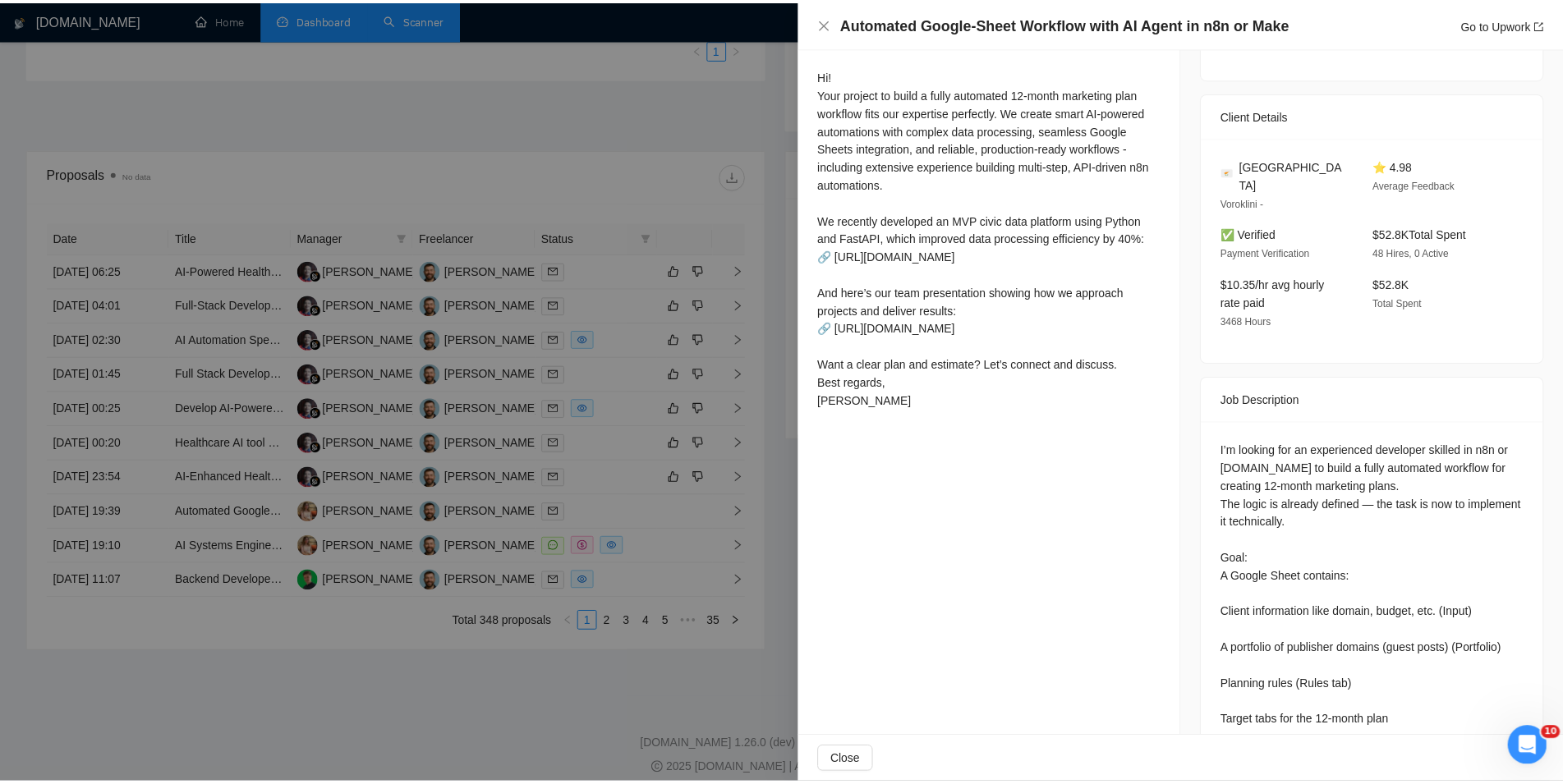
scroll to position [0, 0]
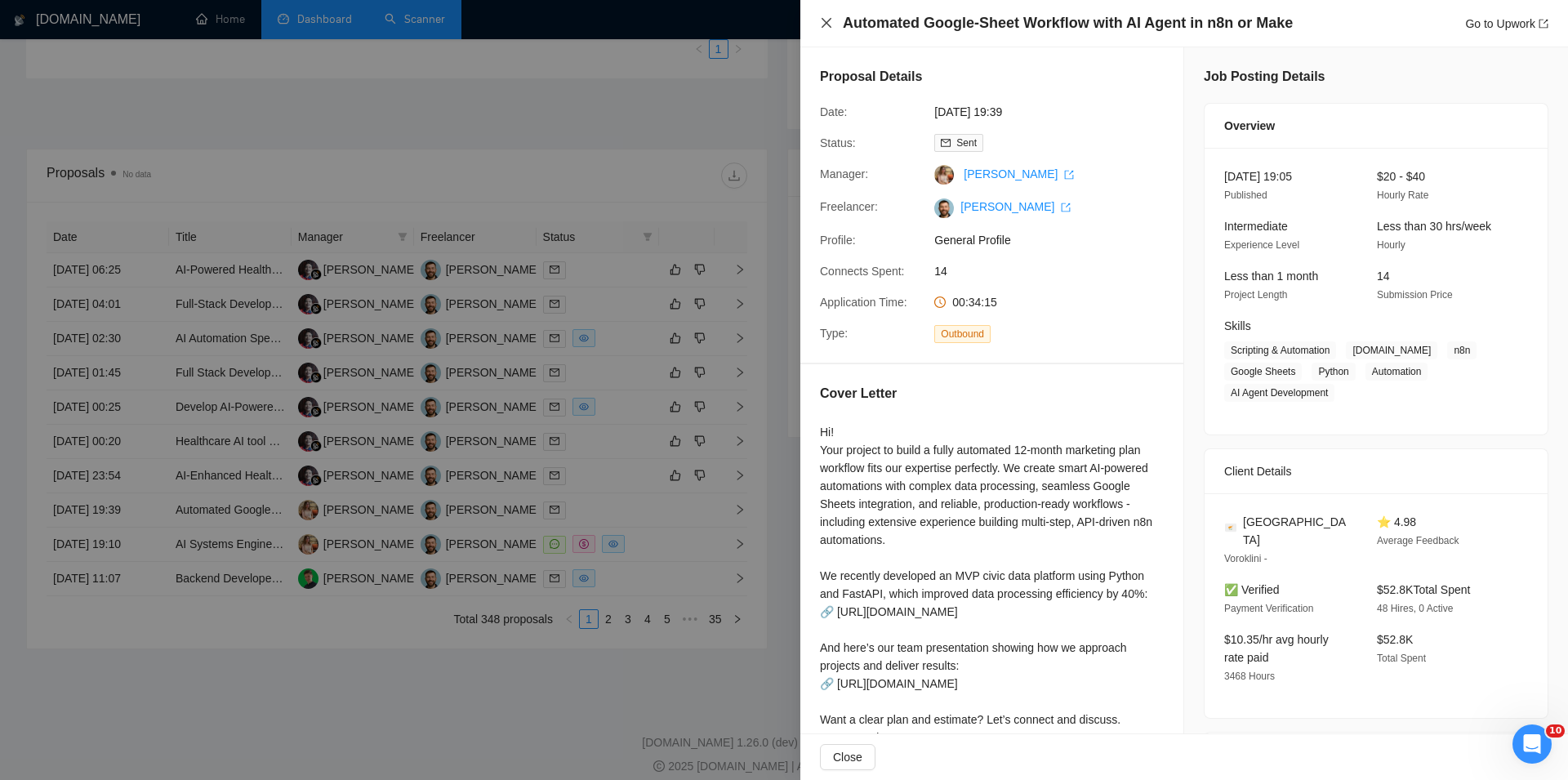
click at [826, 17] on icon "close" at bounding box center [826, 23] width 13 height 13
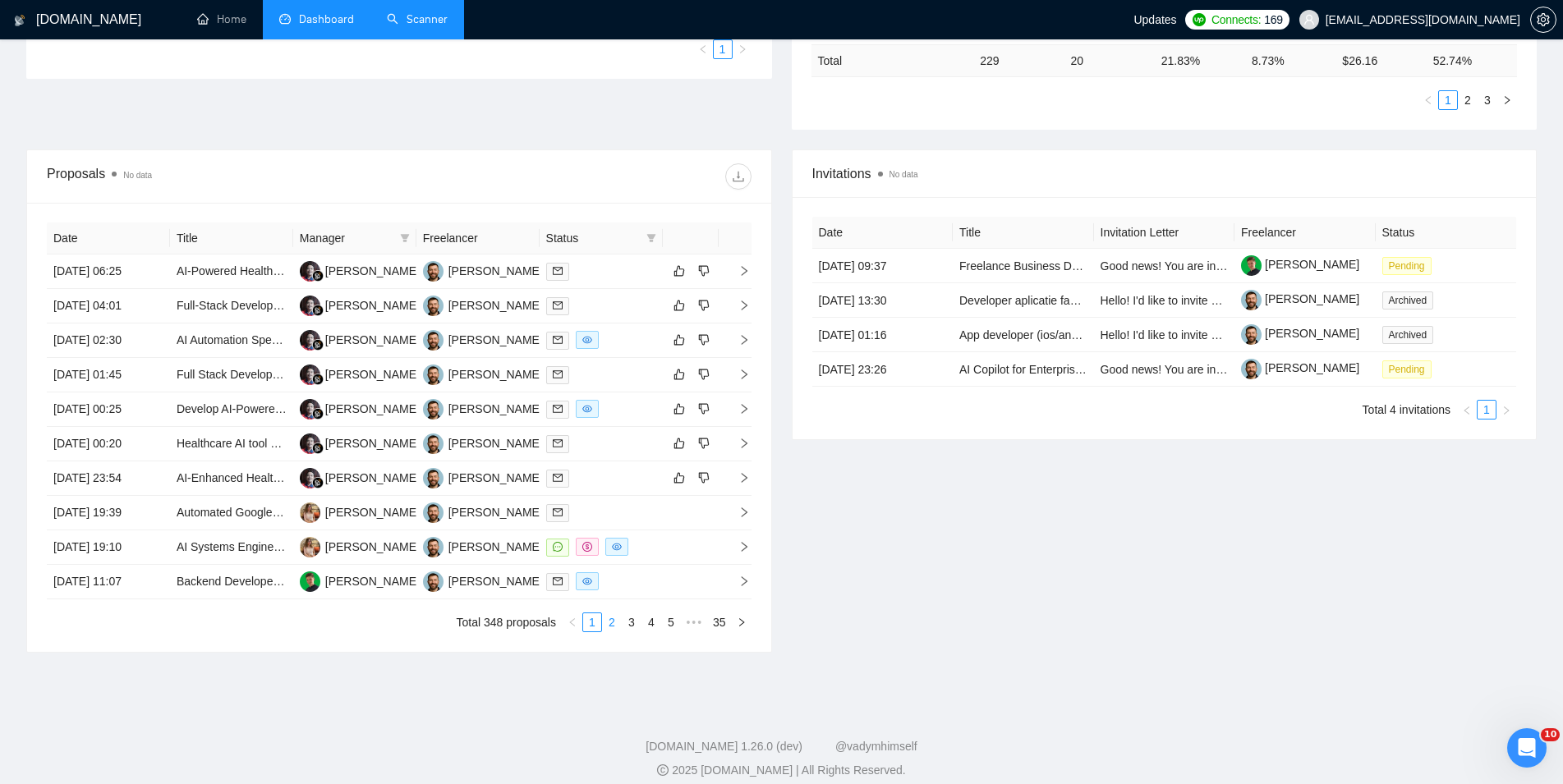
click at [615, 618] on link "2" at bounding box center [612, 622] width 18 height 18
click at [591, 618] on link "1" at bounding box center [592, 622] width 18 height 18
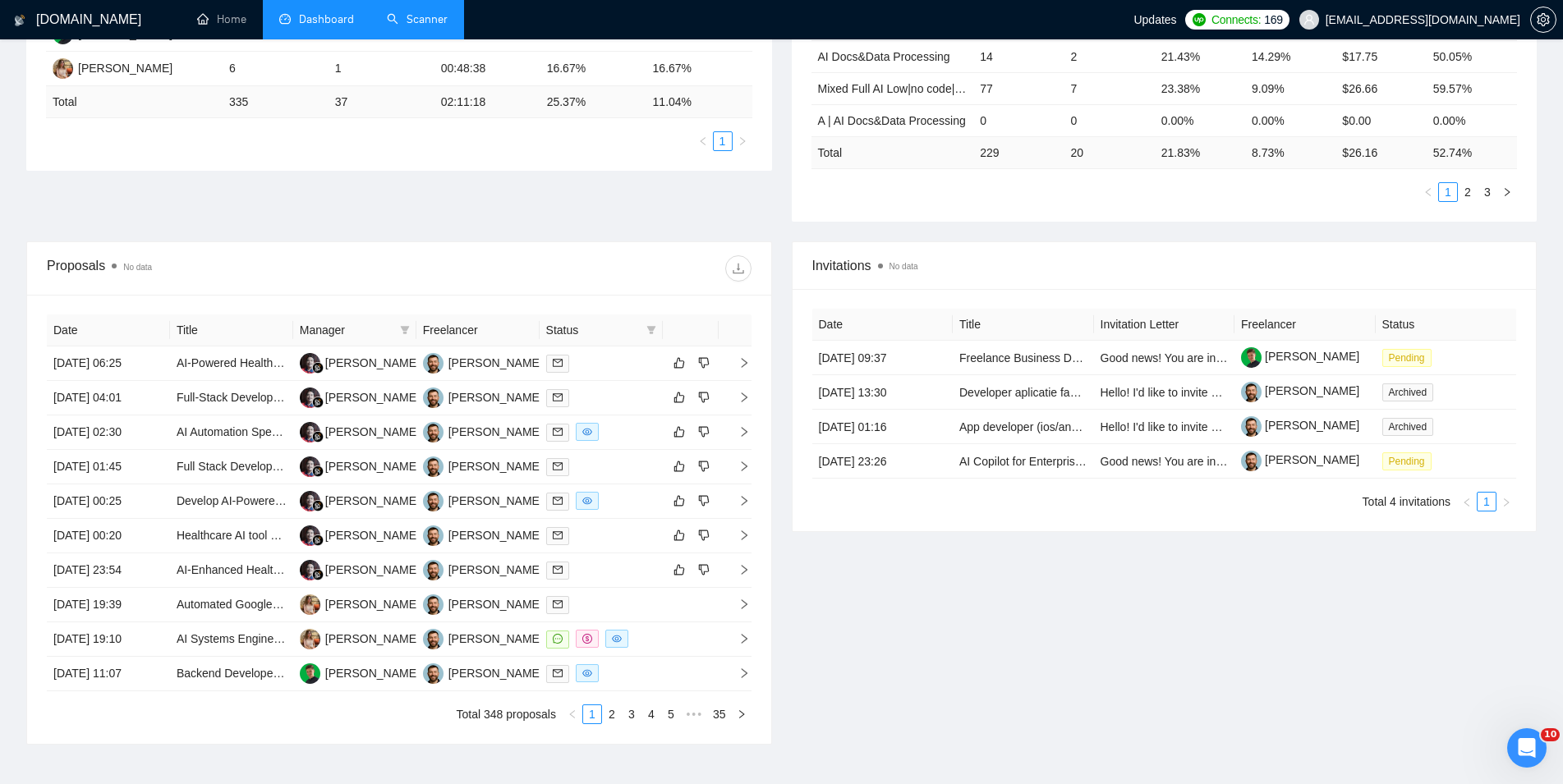
scroll to position [418, 0]
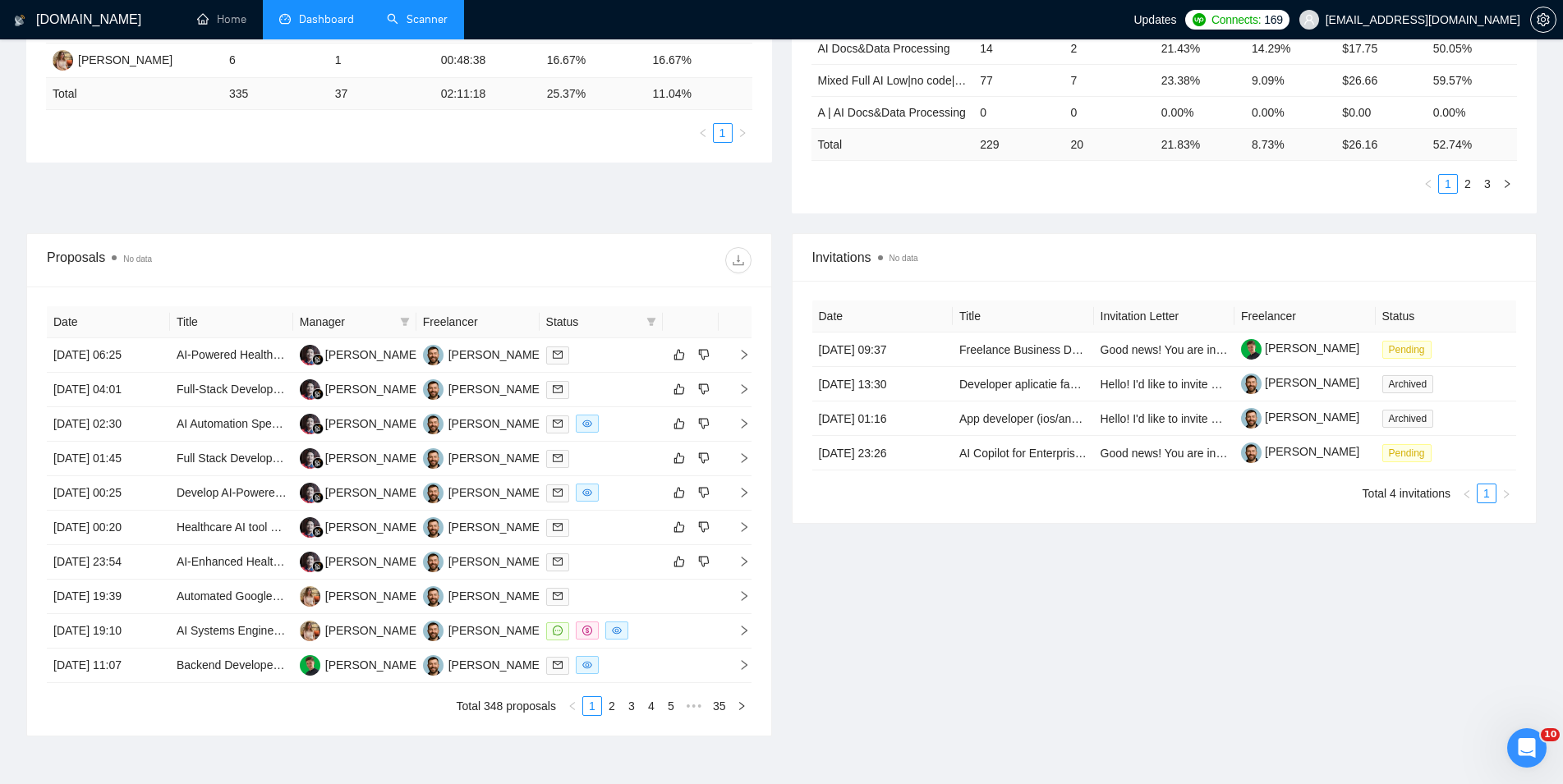
click at [416, 13] on link "Scanner" at bounding box center [417, 19] width 60 height 14
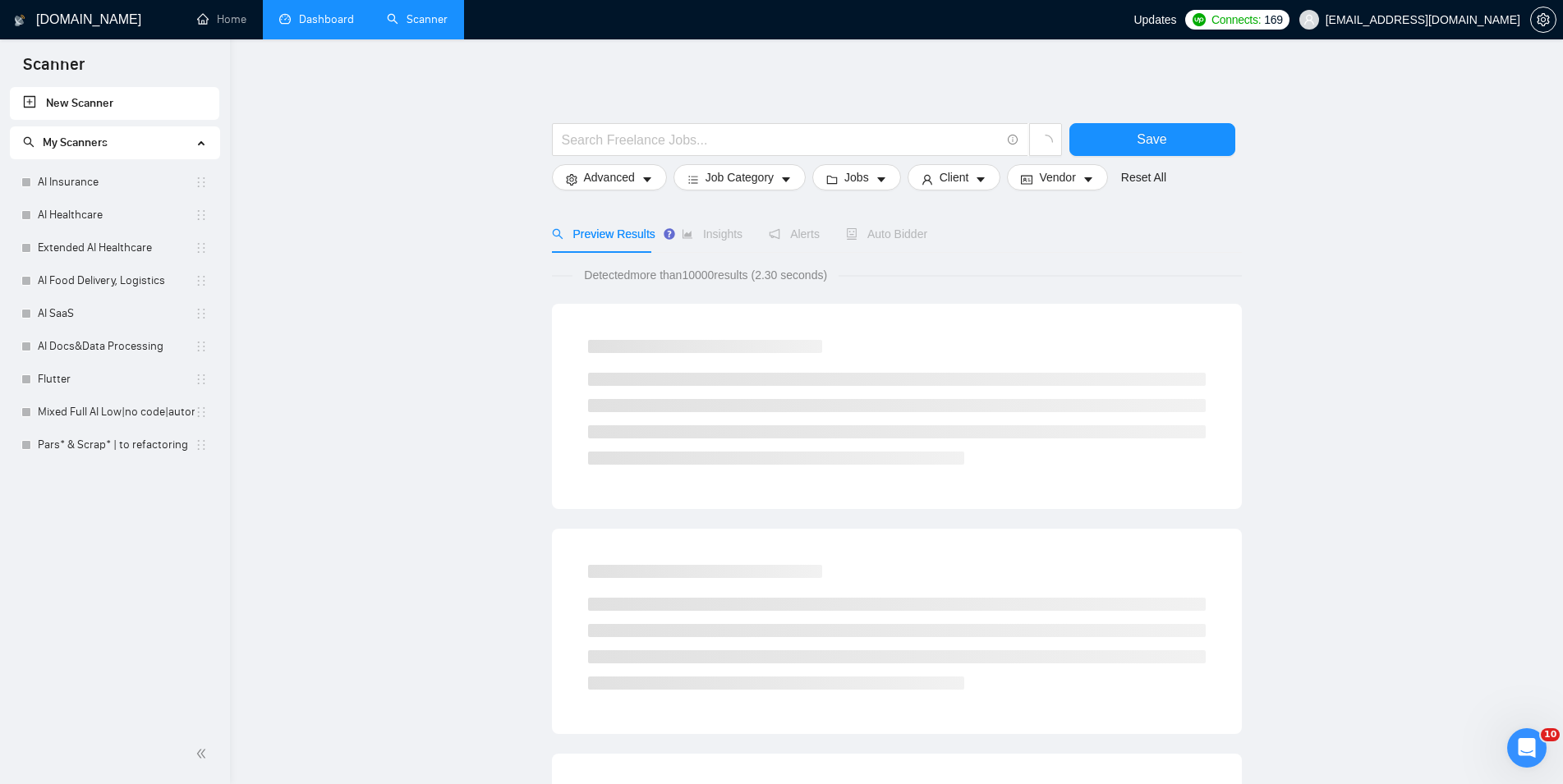
click at [317, 13] on link "Dashboard" at bounding box center [317, 19] width 75 height 14
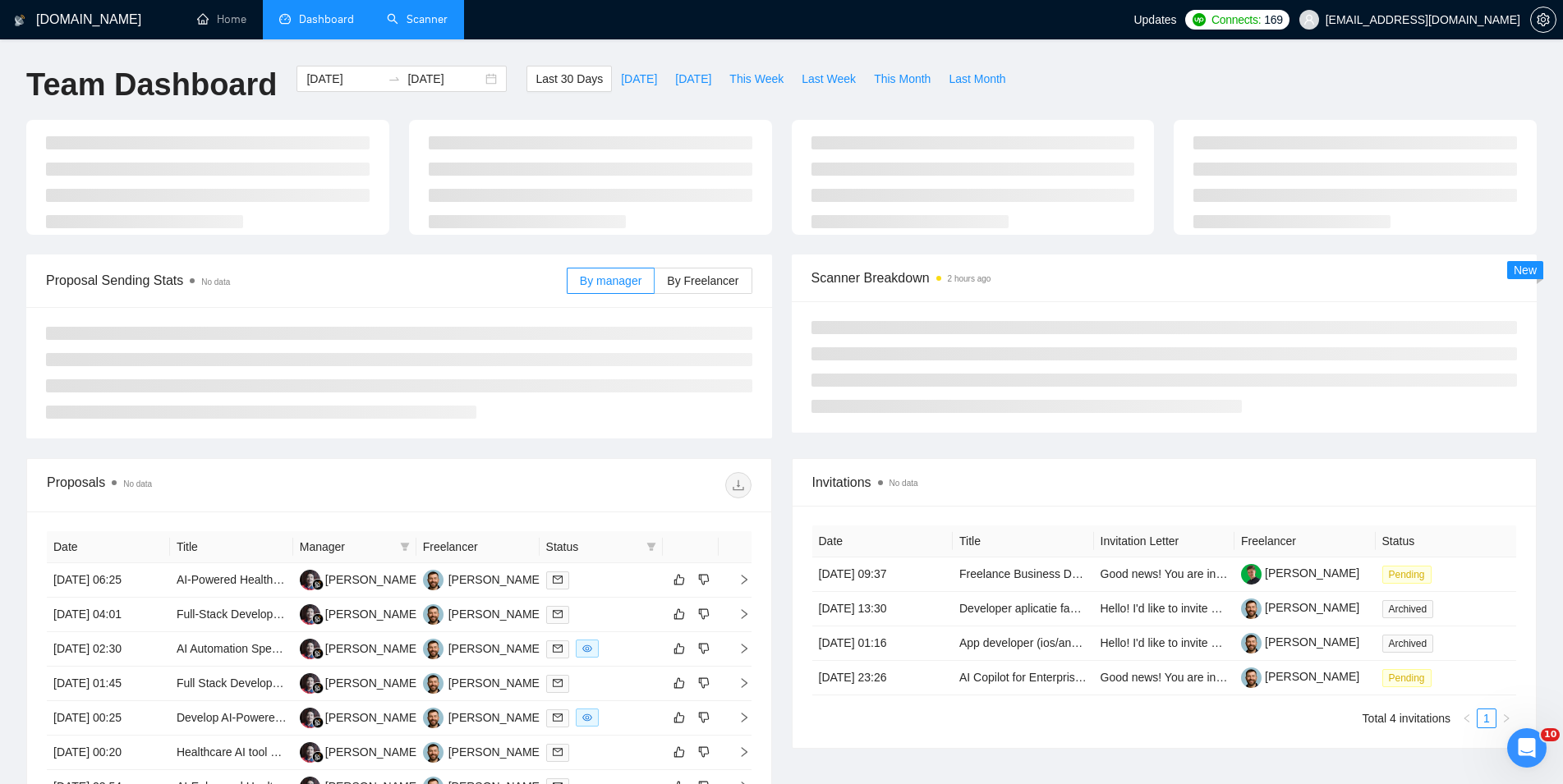
type input "[DATE]"
